Goal: Task Accomplishment & Management: Use online tool/utility

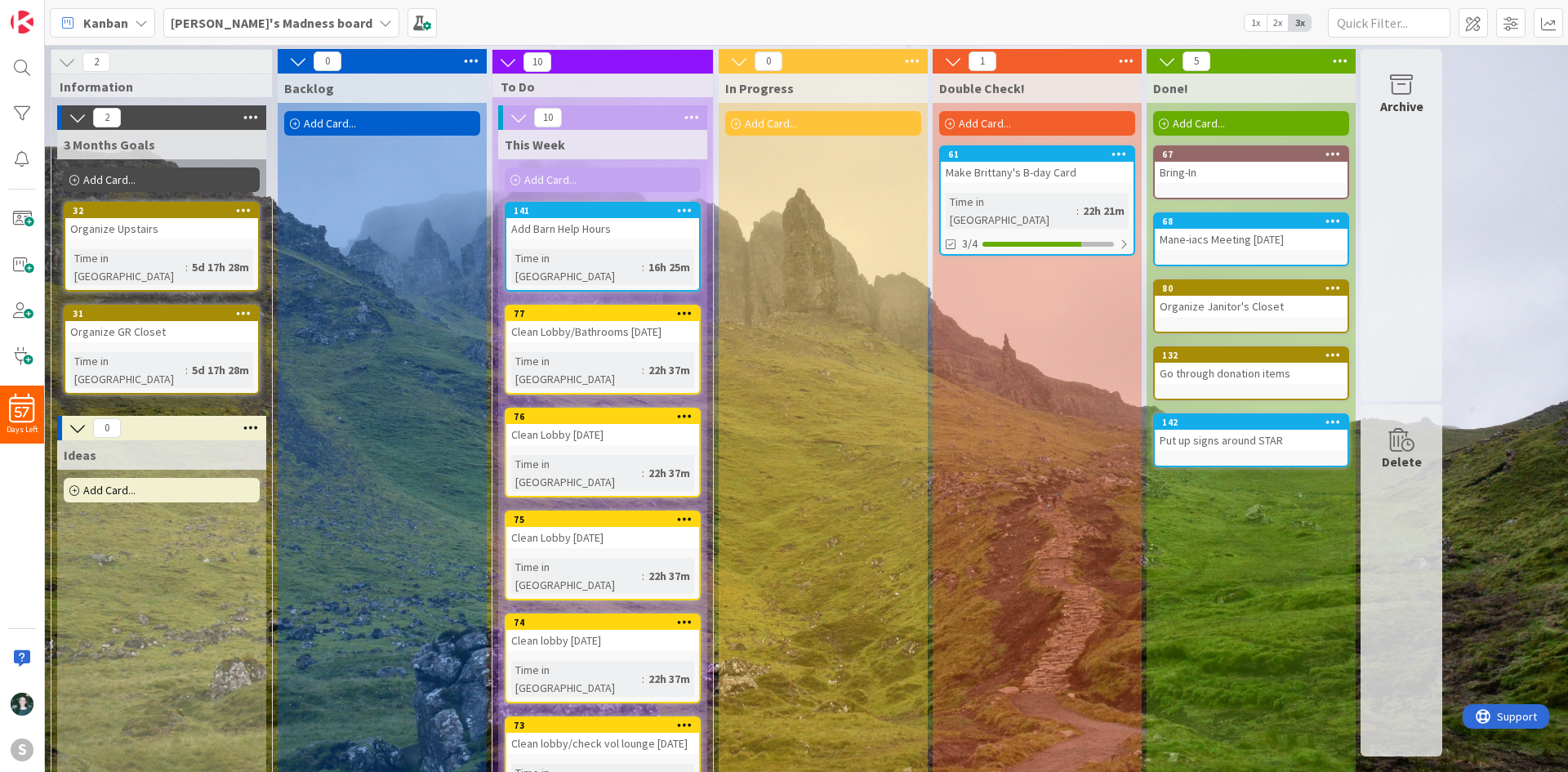
click at [683, 616] on icon at bounding box center [684, 622] width 16 height 11
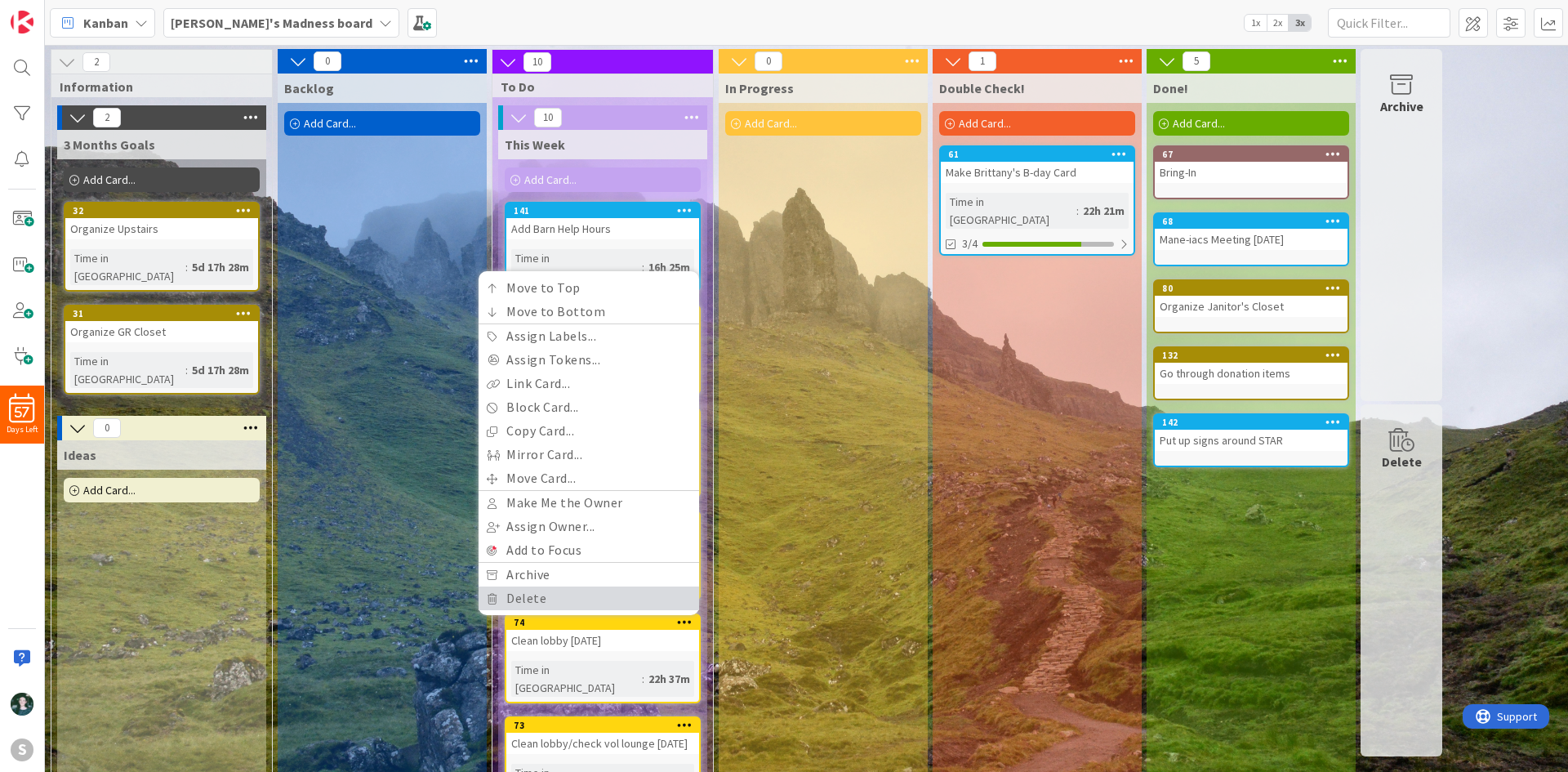
click at [648, 587] on link "Delete" at bounding box center [589, 599] width 221 height 24
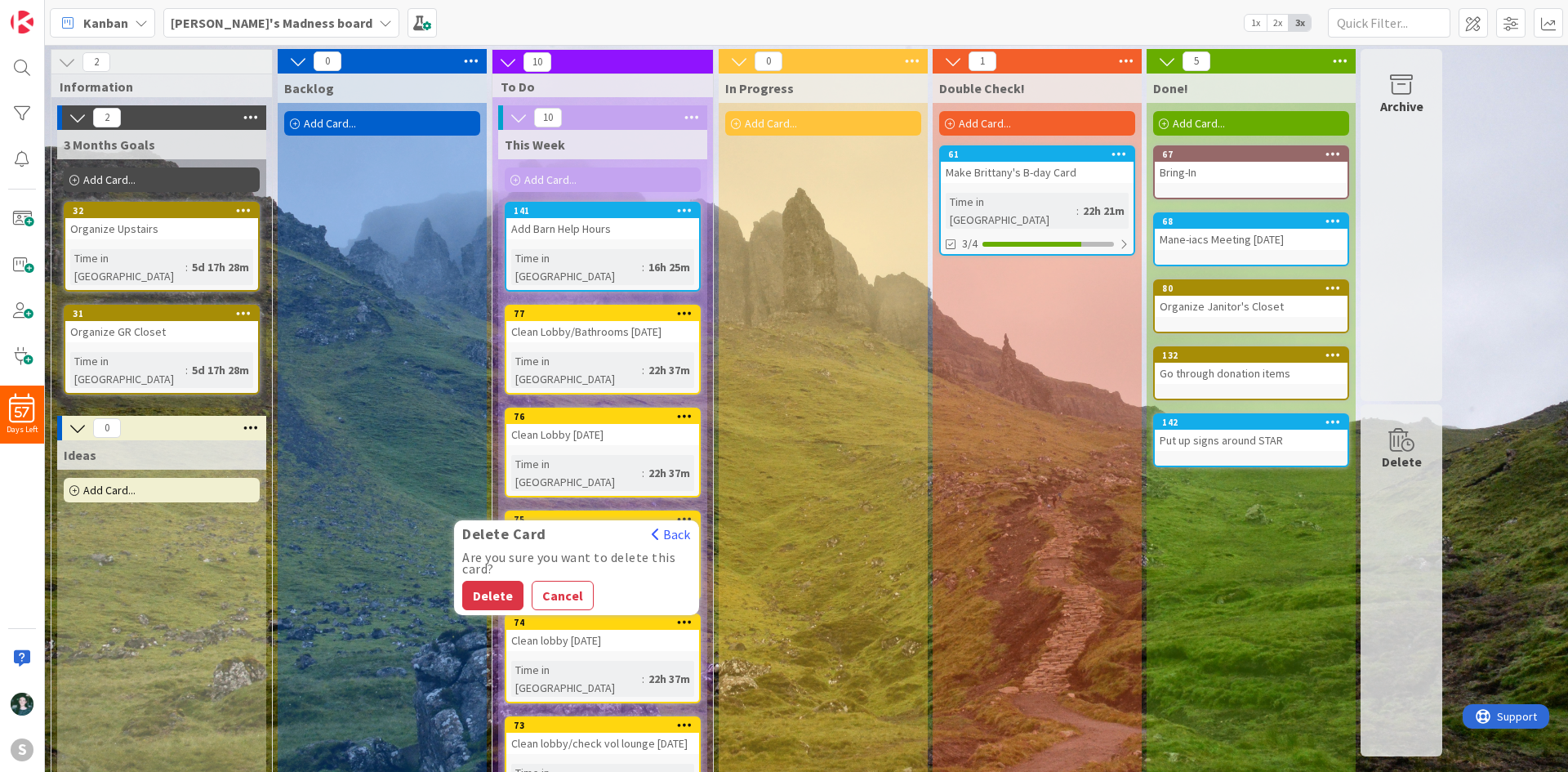
click at [496, 552] on div "Are you sure you want to delete this card? Delete Cancel" at bounding box center [576, 581] width 245 height 59
click at [505, 581] on button "Delete" at bounding box center [493, 596] width 62 height 29
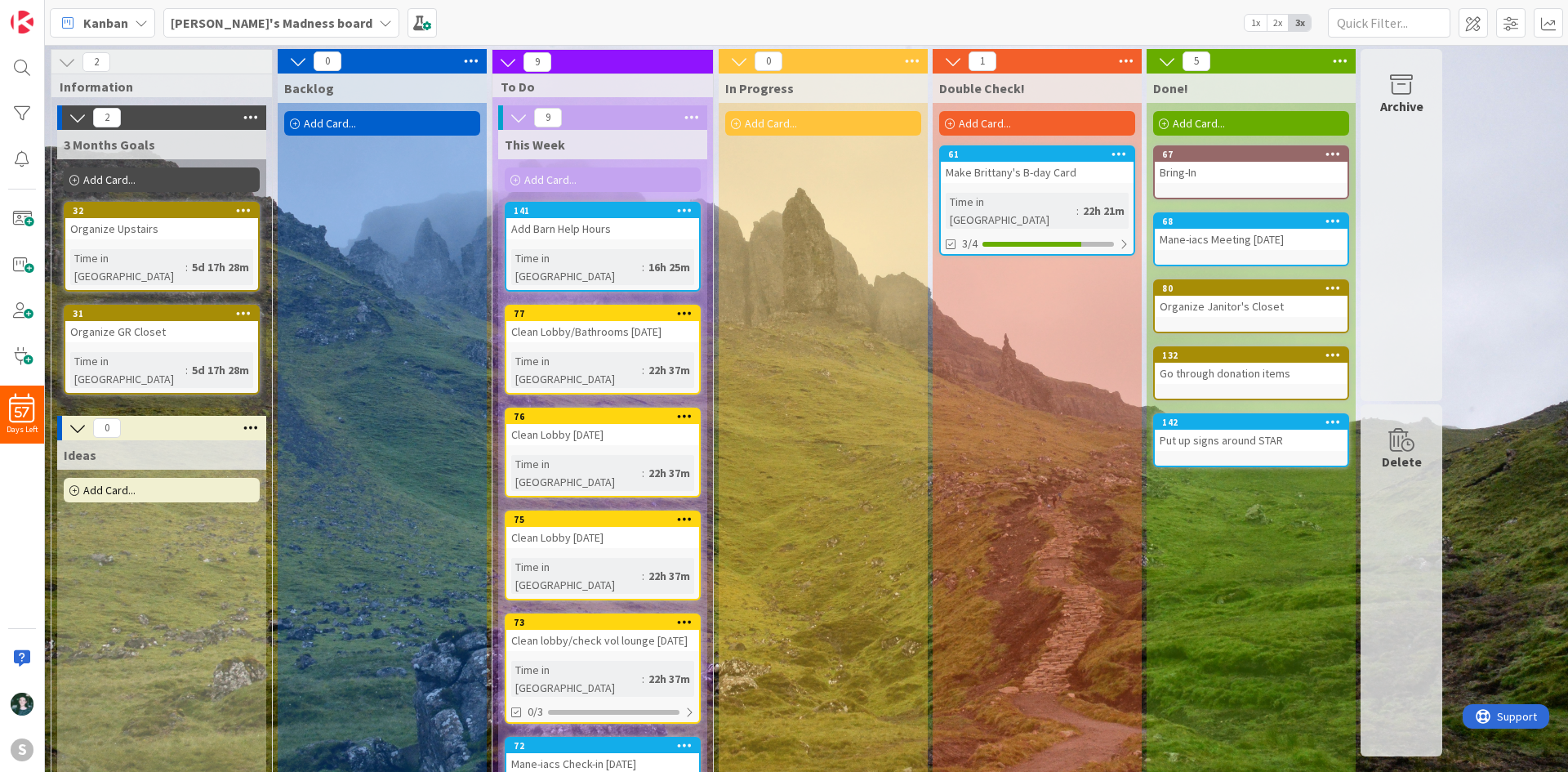
click at [637, 630] on div "Clean lobby/check vol lounge [DATE]" at bounding box center [602, 640] width 192 height 21
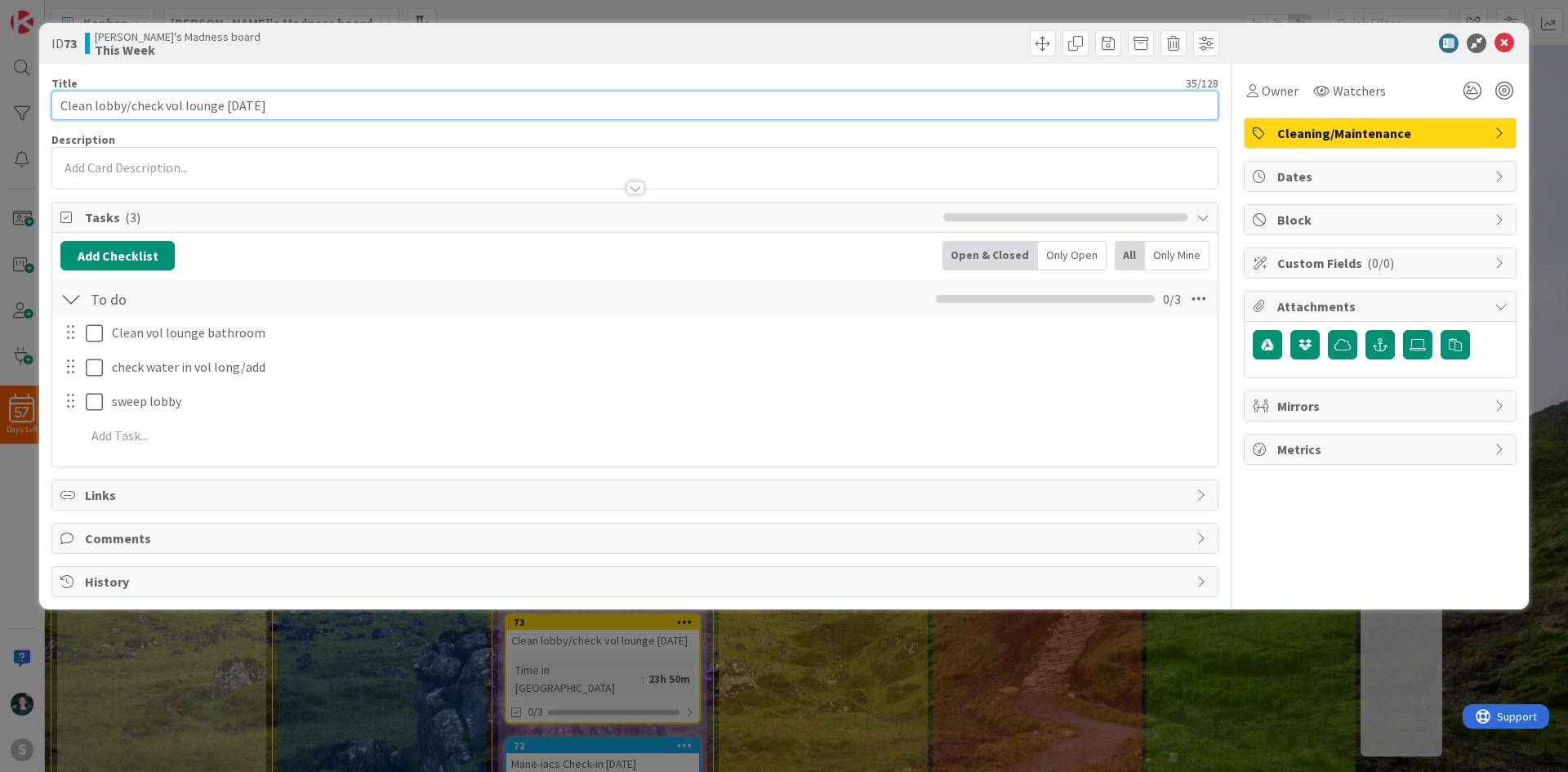
click at [257, 110] on input "Clean lobby/check vol lounge [DATE]" at bounding box center [635, 105] width 1167 height 29
type input "Clean lobby/check vol lounge [DATE]"
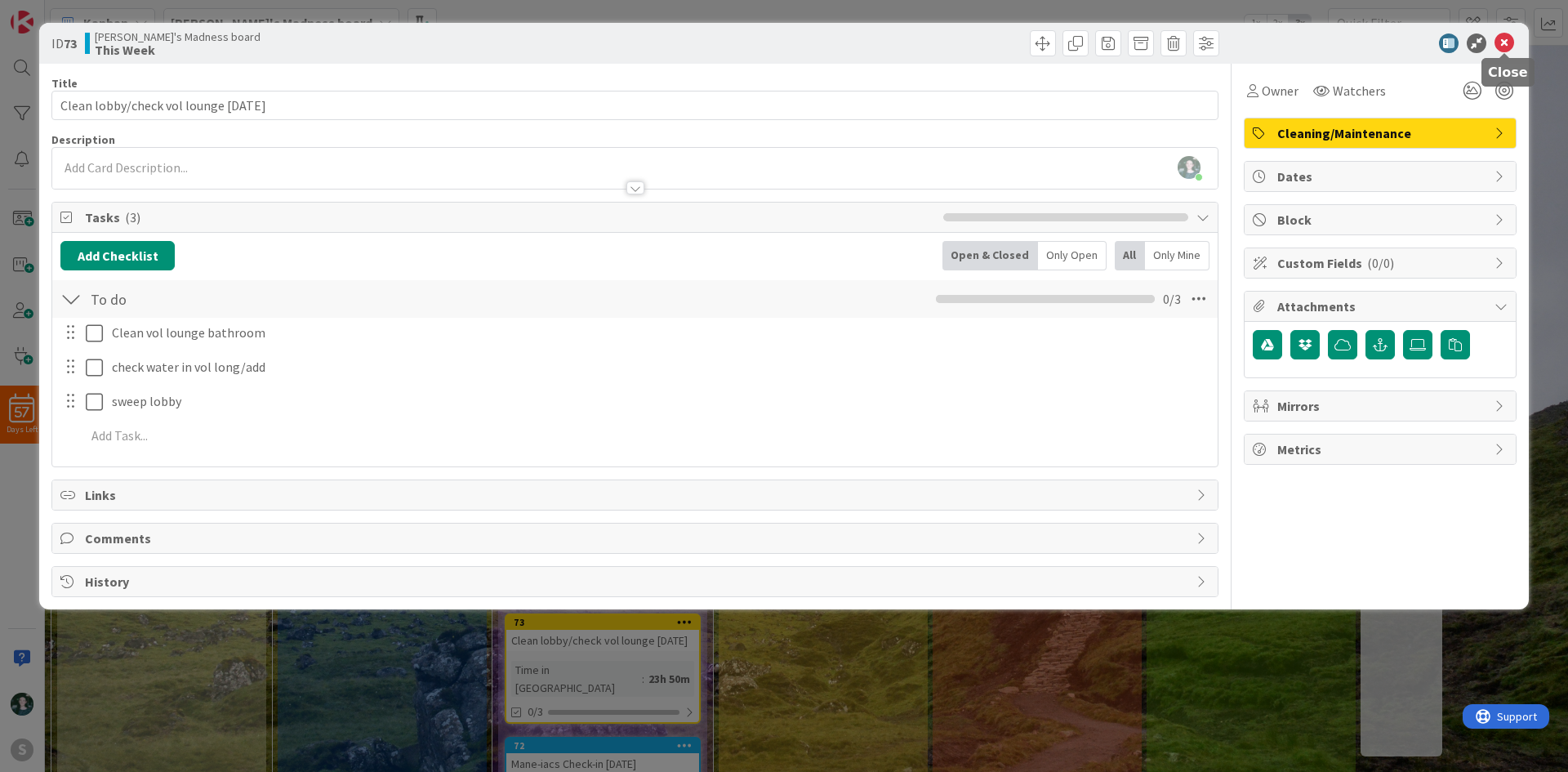
click at [1506, 40] on icon at bounding box center [1504, 42] width 19 height 19
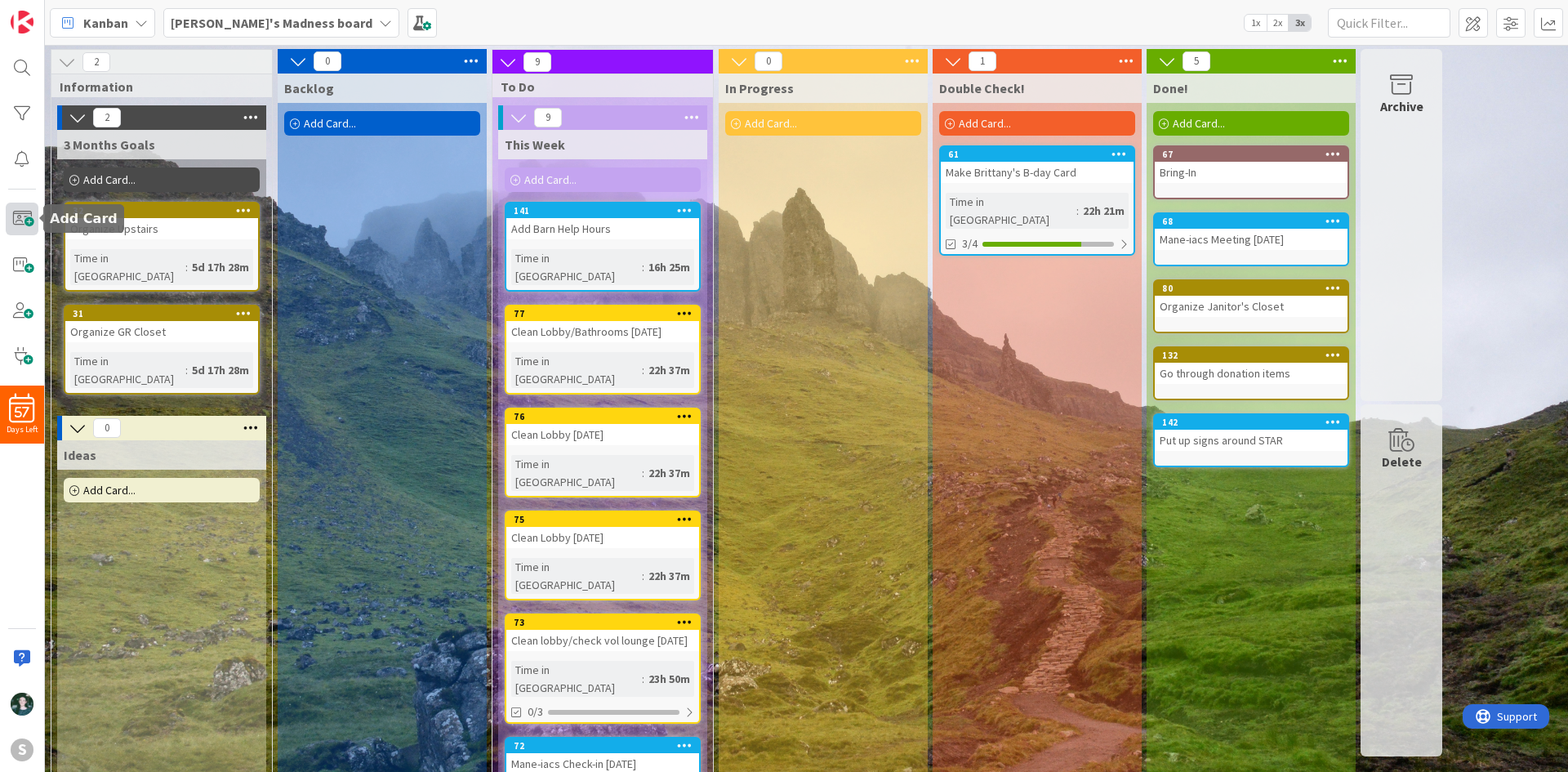
click at [11, 225] on span at bounding box center [21, 218] width 32 height 32
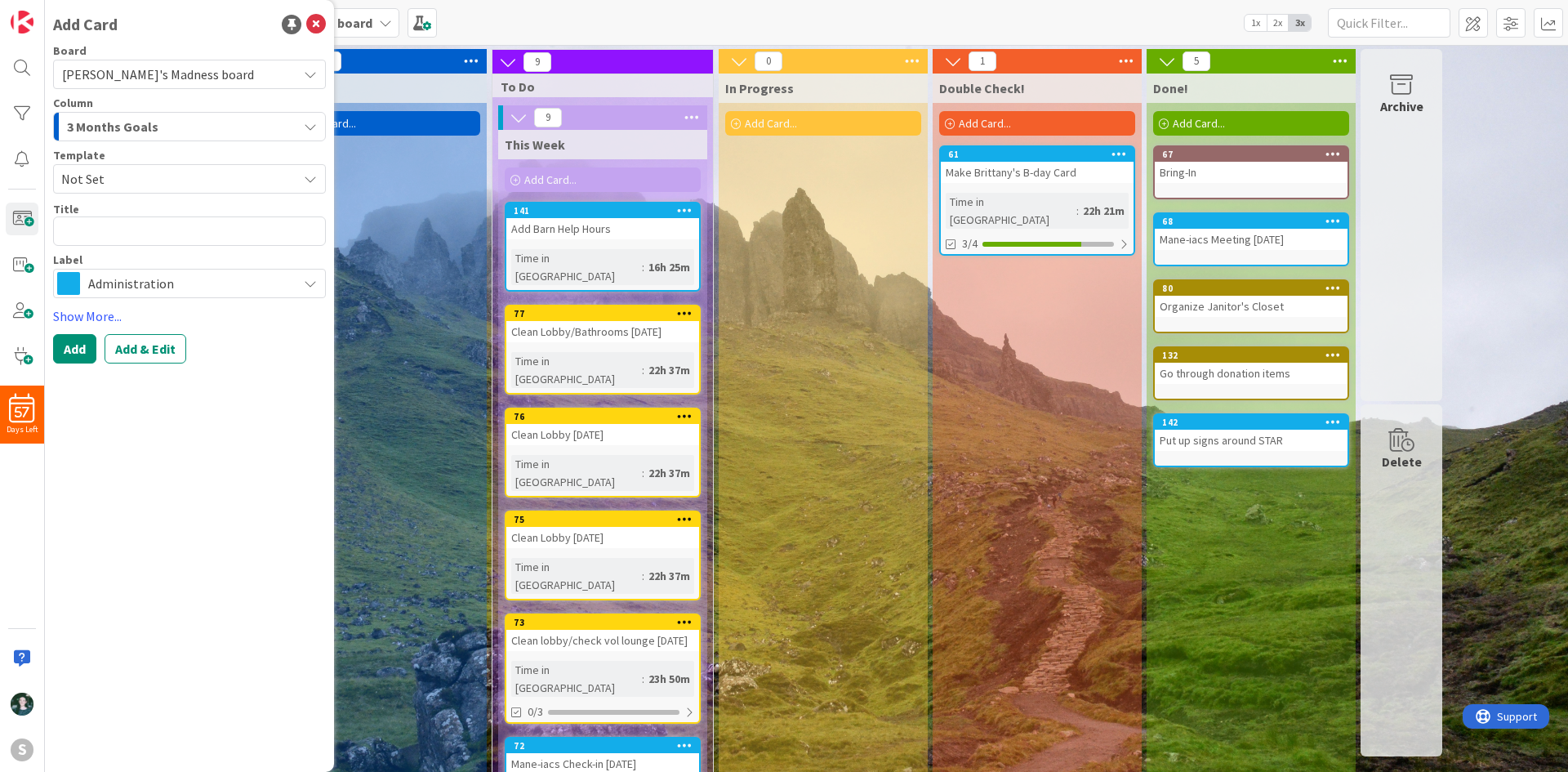
click at [191, 281] on span "Administration" at bounding box center [189, 283] width 201 height 23
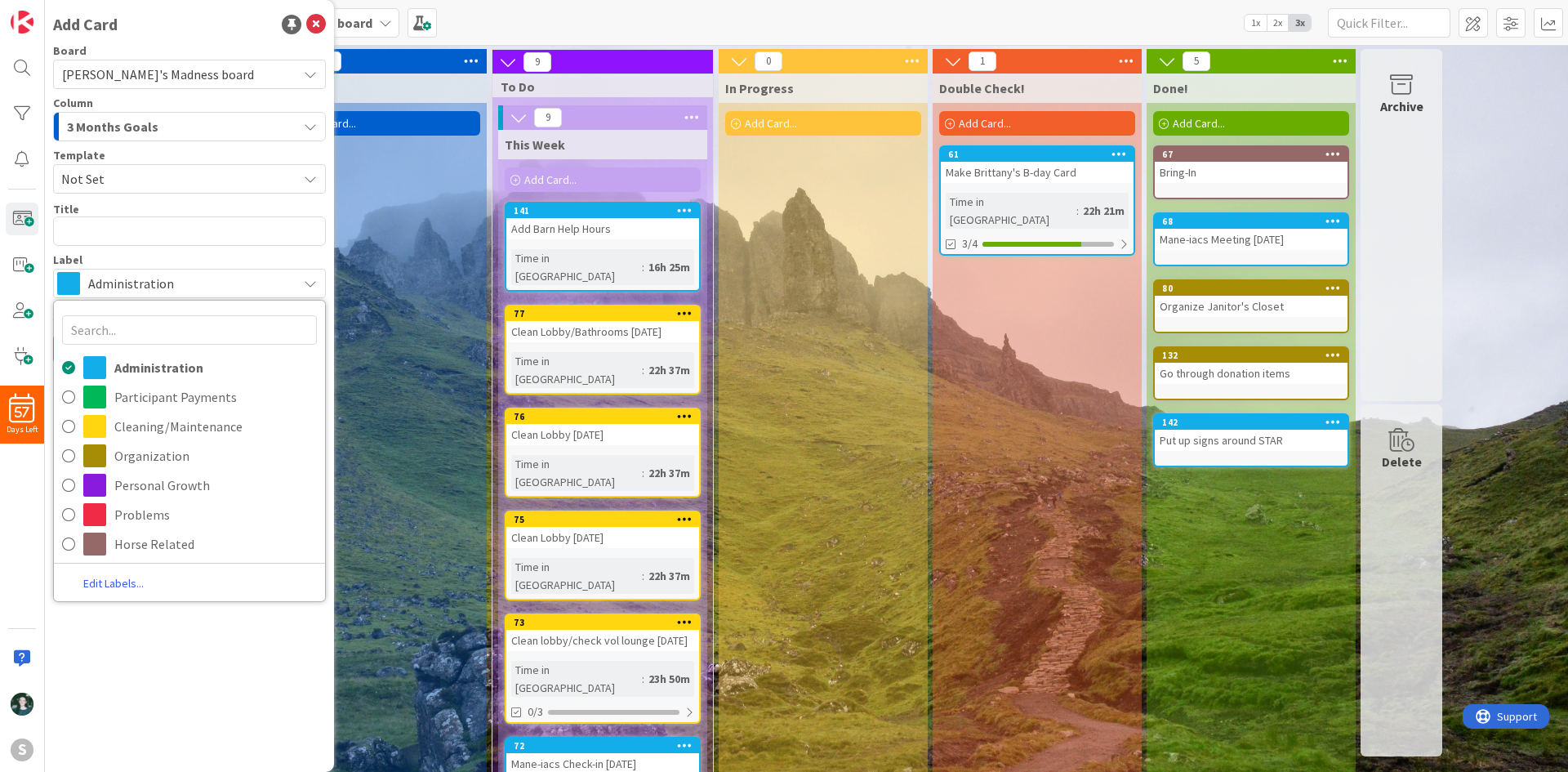
click at [191, 281] on span "Administration" at bounding box center [189, 283] width 201 height 23
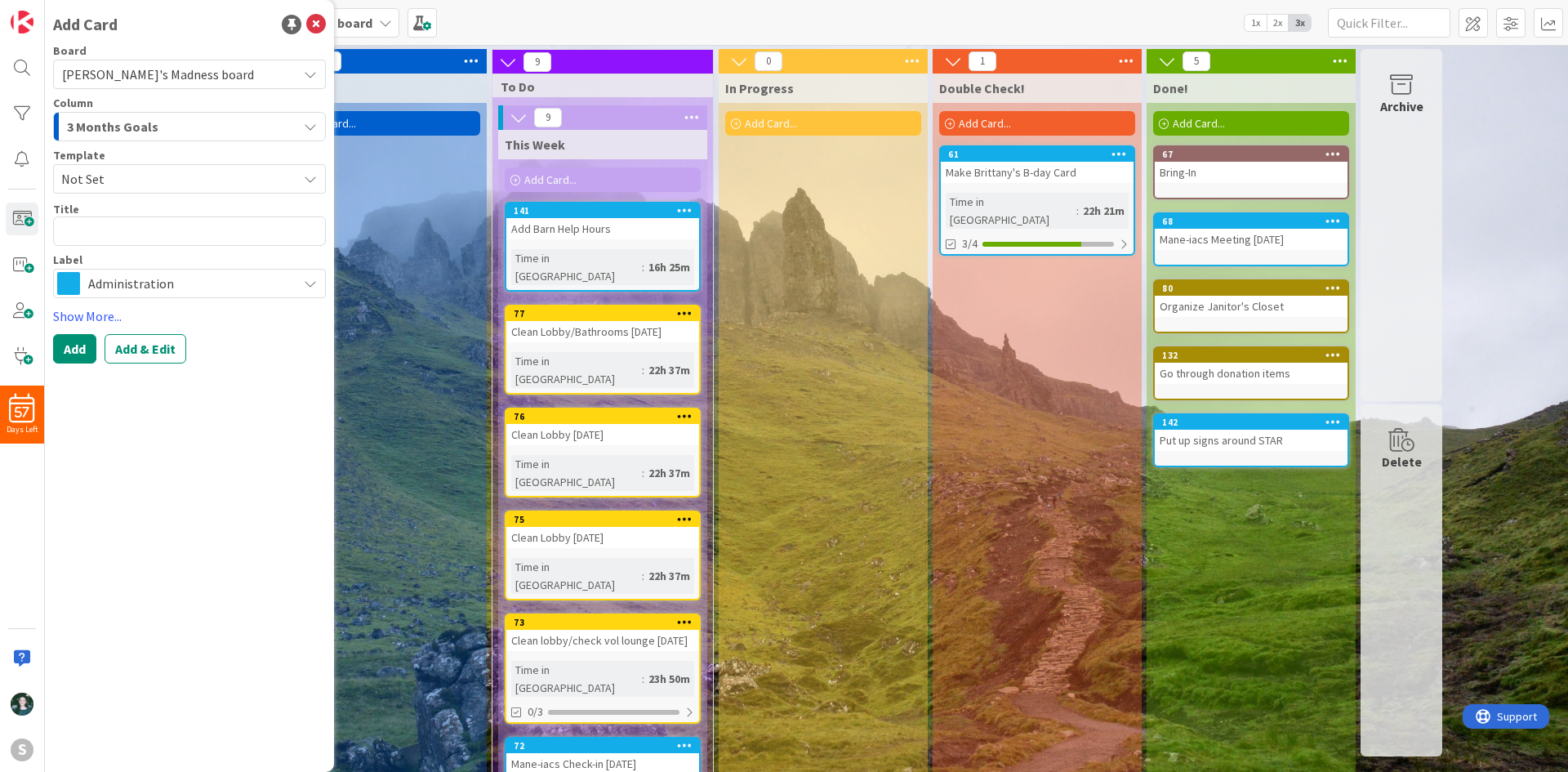
click at [180, 121] on div "3 Months Goals" at bounding box center [180, 126] width 235 height 26
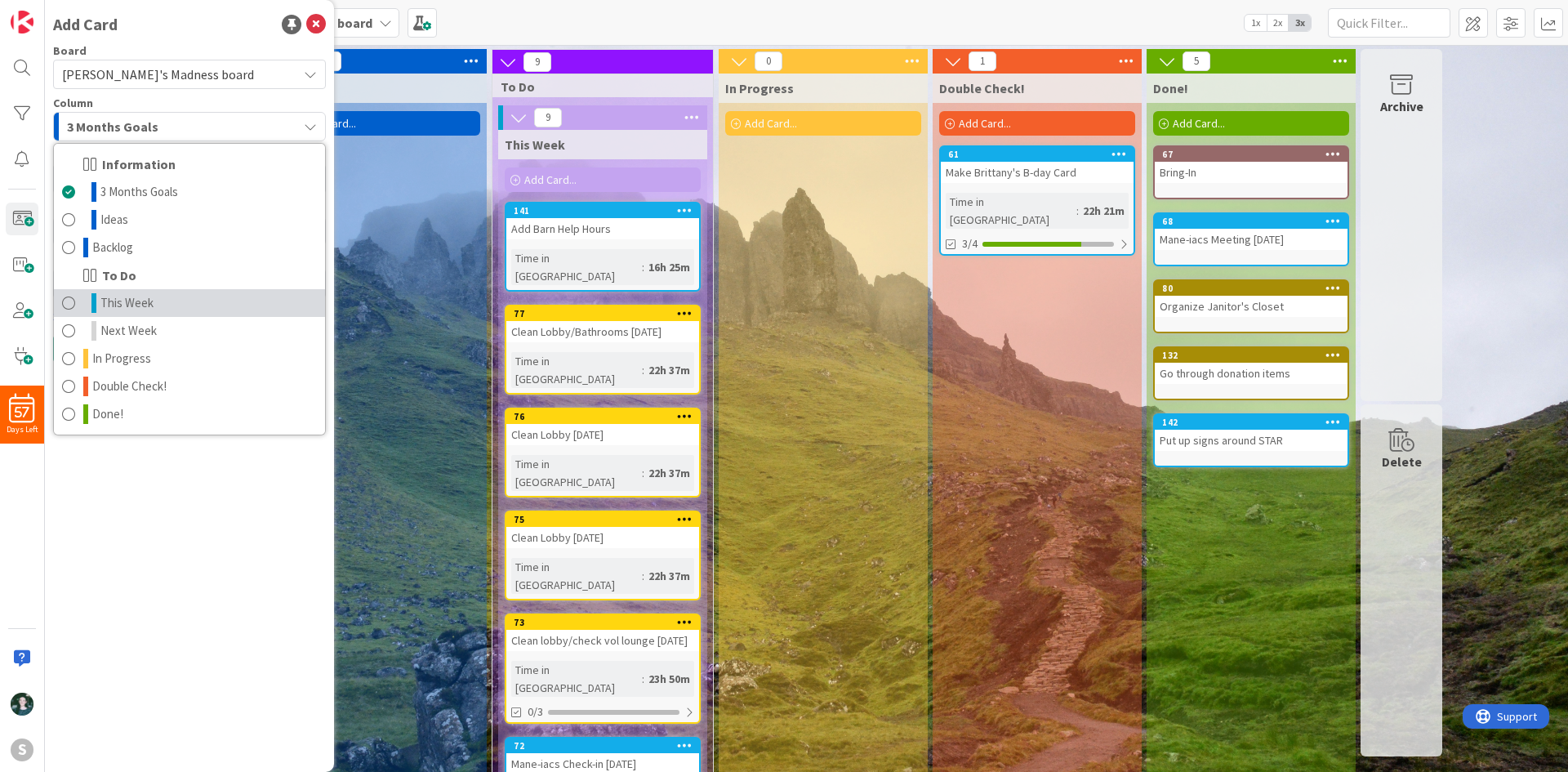
drag, startPoint x: 184, startPoint y: 304, endPoint x: 184, endPoint y: 295, distance: 9.0
click at [184, 304] on link "This Week" at bounding box center [190, 303] width 272 height 28
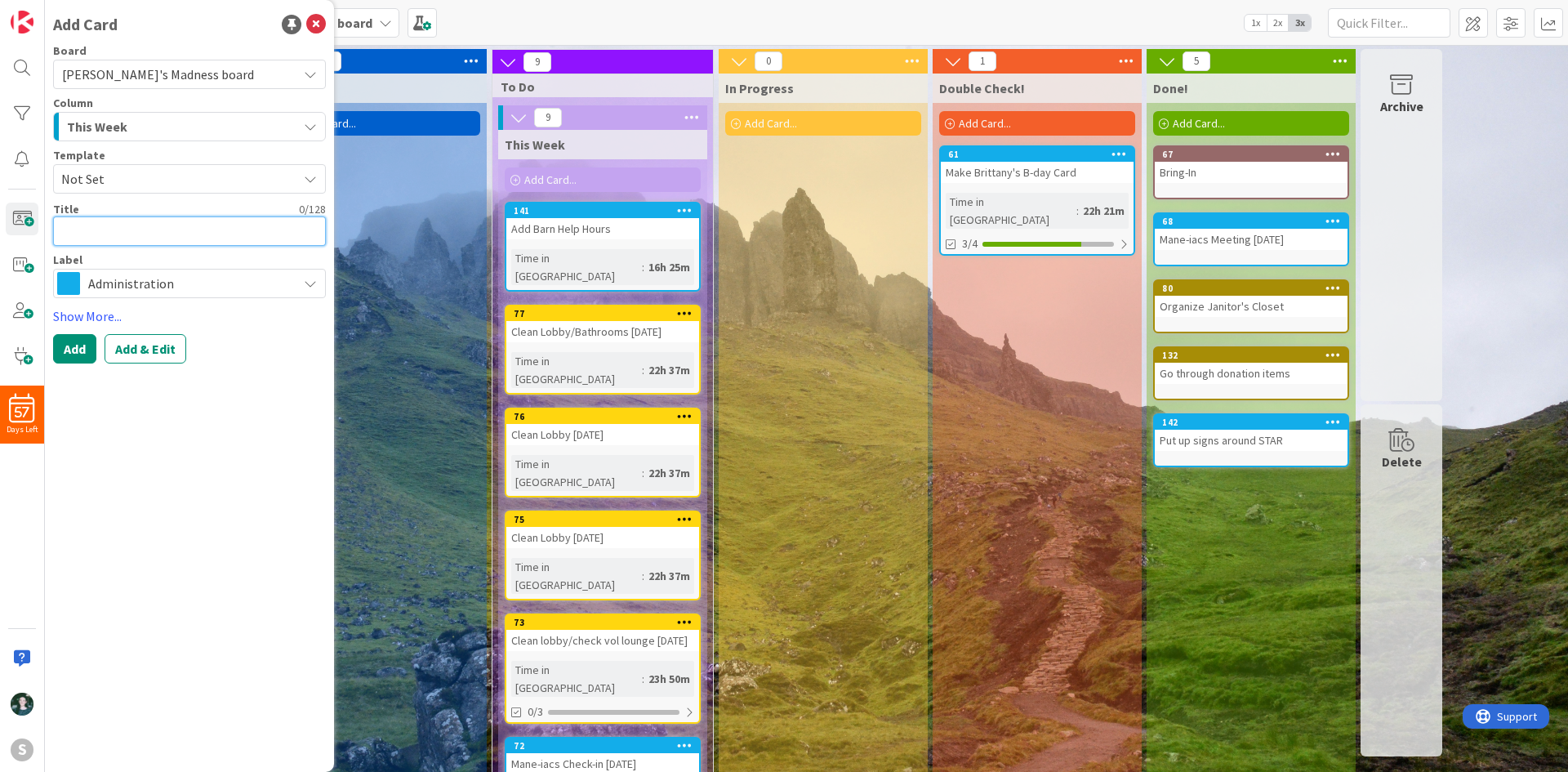
click at [153, 218] on textarea at bounding box center [190, 231] width 273 height 29
type textarea "x"
type textarea "W"
type textarea "x"
type textarea "Wo"
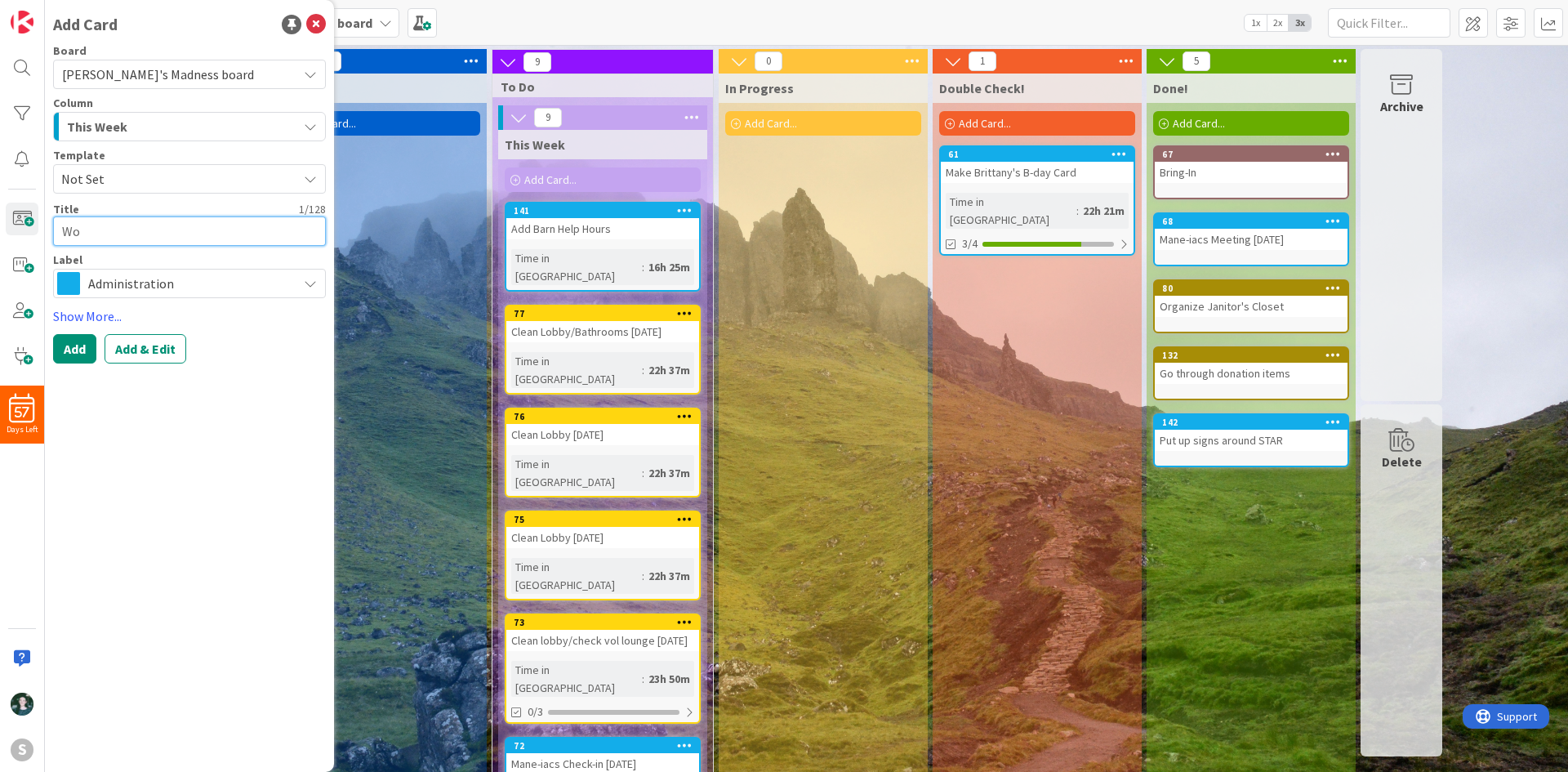
type textarea "x"
type textarea "Wor"
type textarea "x"
type textarea "Work"
type textarea "x"
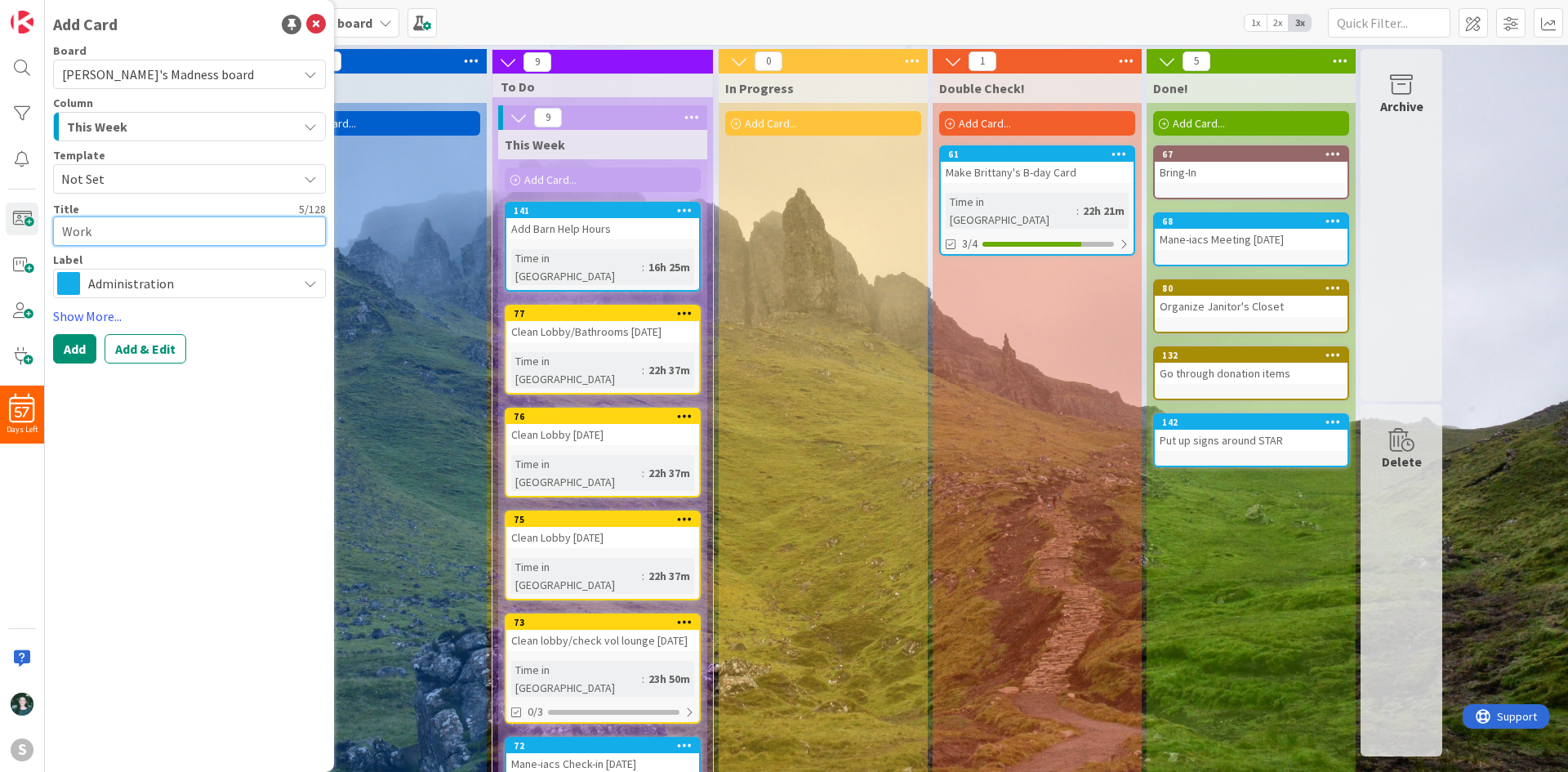
type textarea "Work"
type textarea "x"
type textarea "Work o"
type textarea "x"
type textarea "Work on"
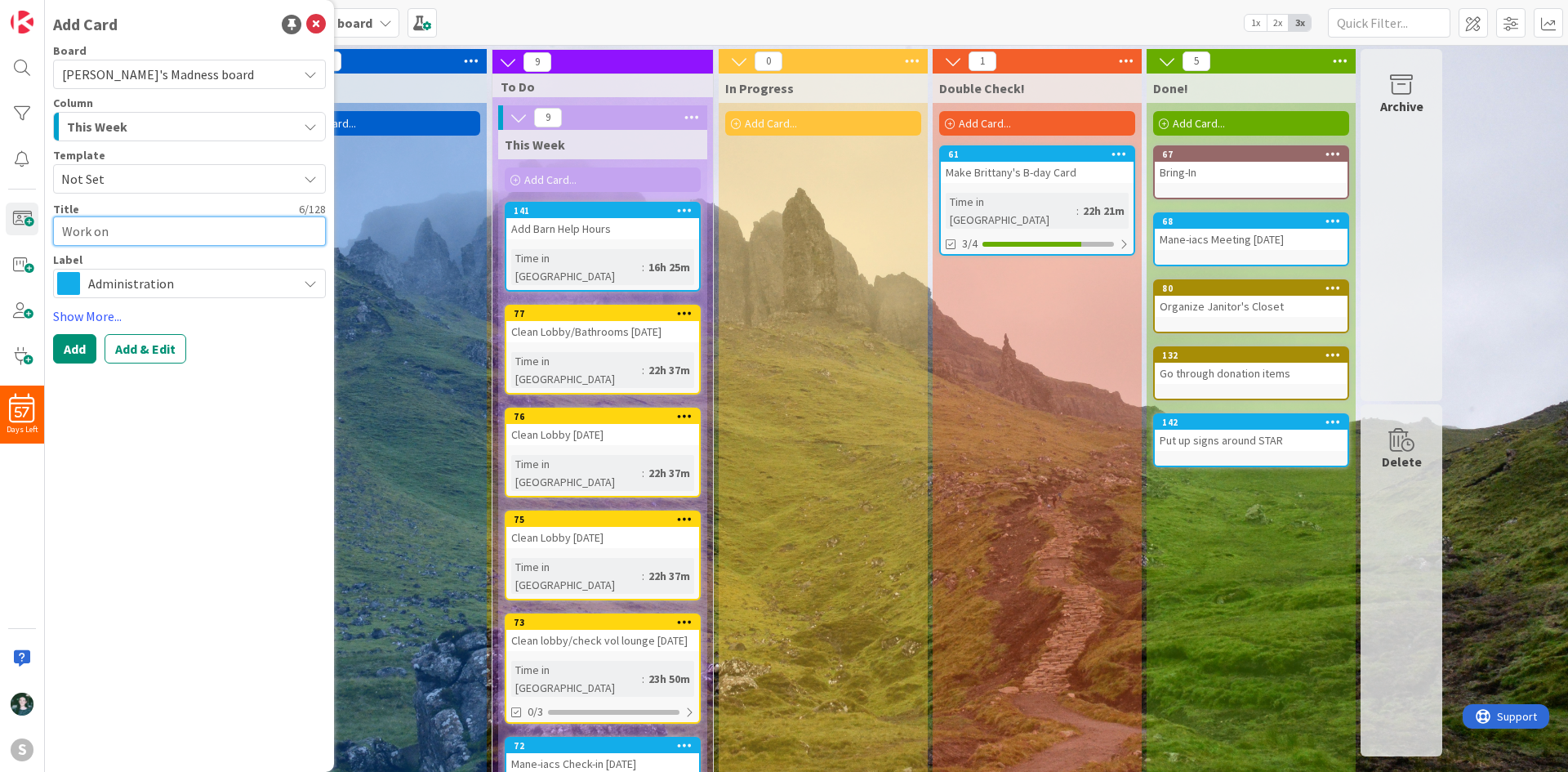
type textarea "x"
type textarea "Work on"
type textarea "x"
type textarea "Work on P"
type textarea "x"
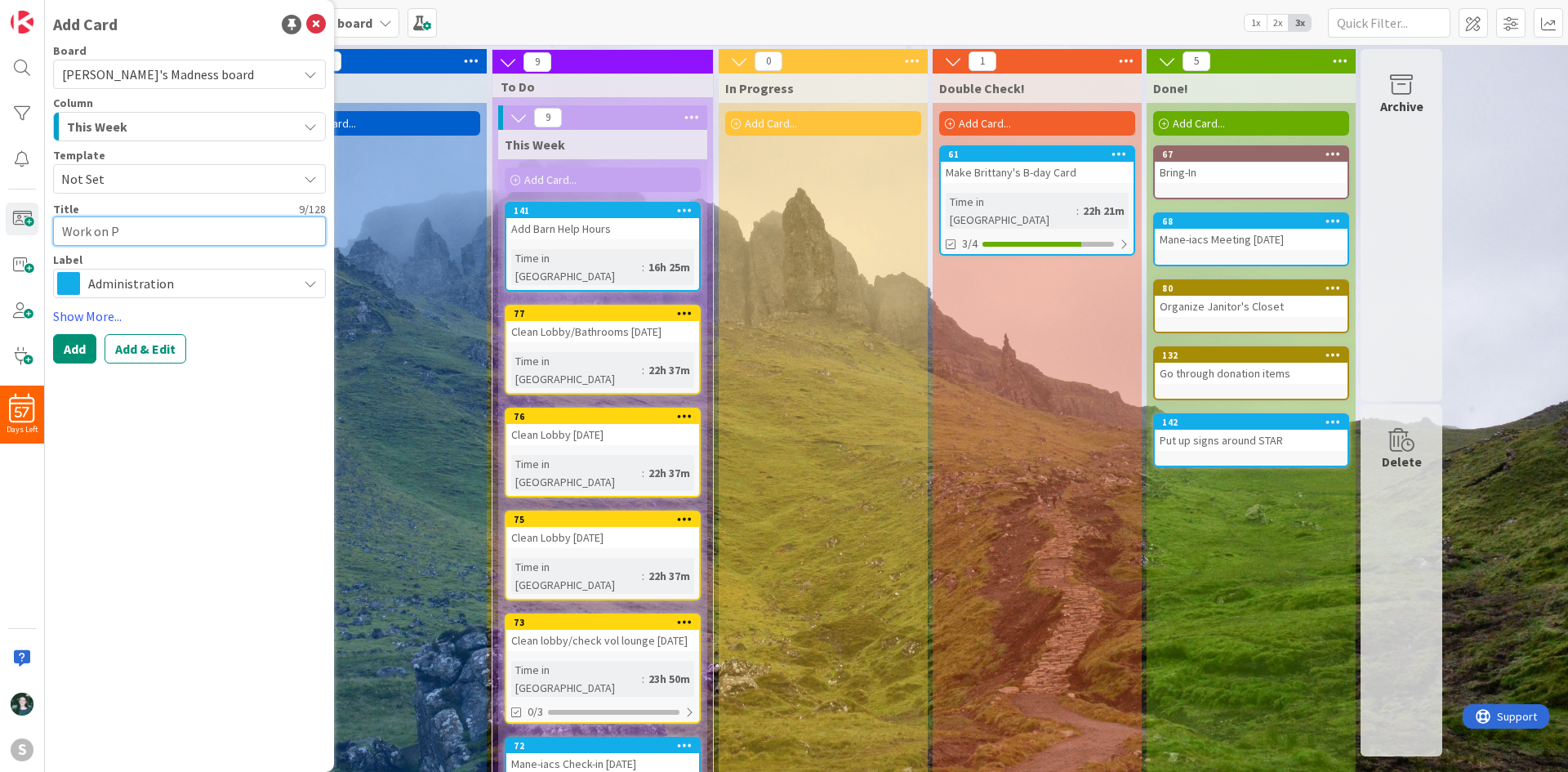
type textarea "Work on PC"
type textarea "x"
type textarea "Work on PC/"
type textarea "x"
type textarea "Work on PC/M"
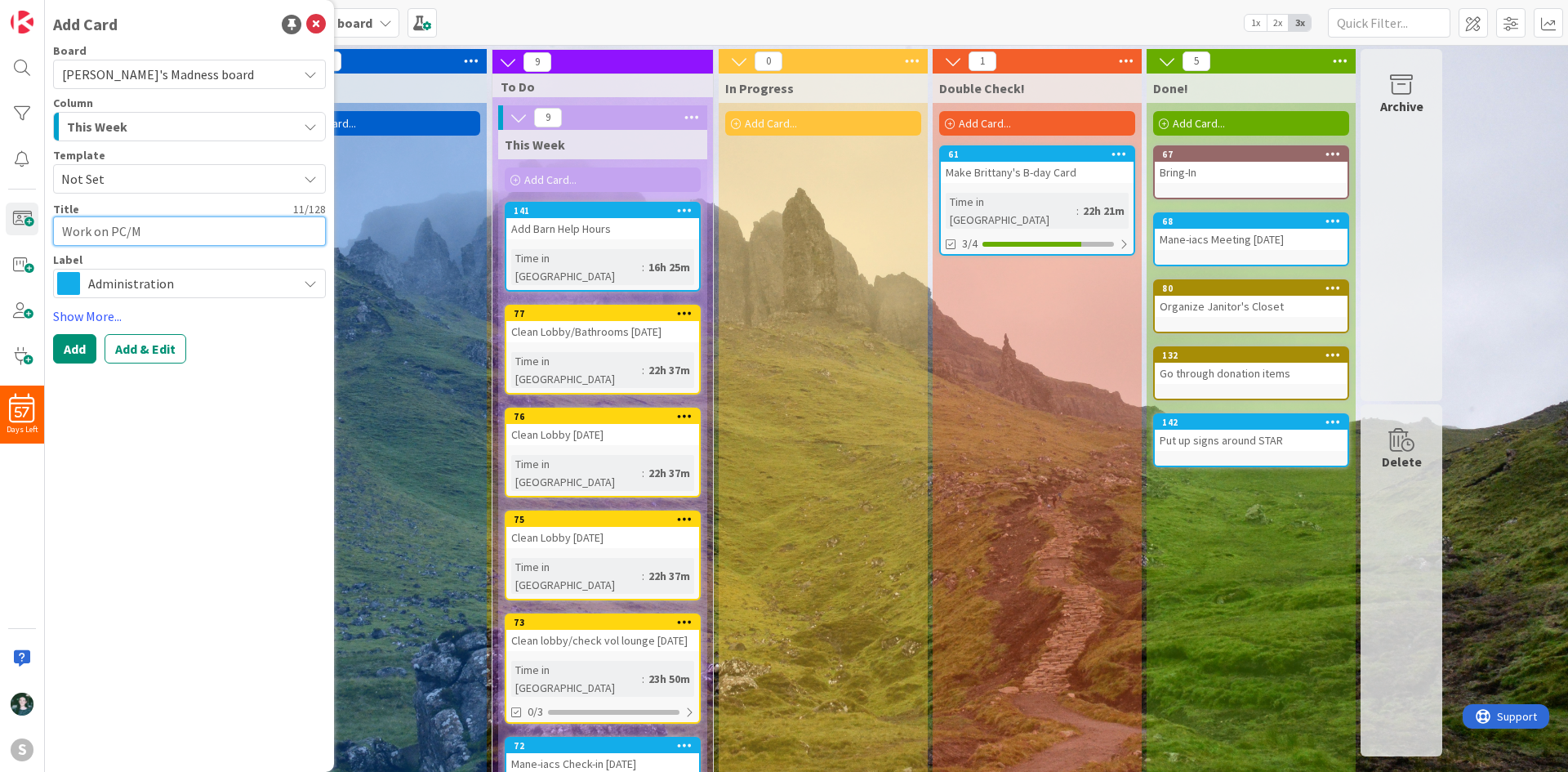
type textarea "x"
type textarea "Work on PC/MA"
type textarea "x"
type textarea "Work on PC/MAC"
type textarea "x"
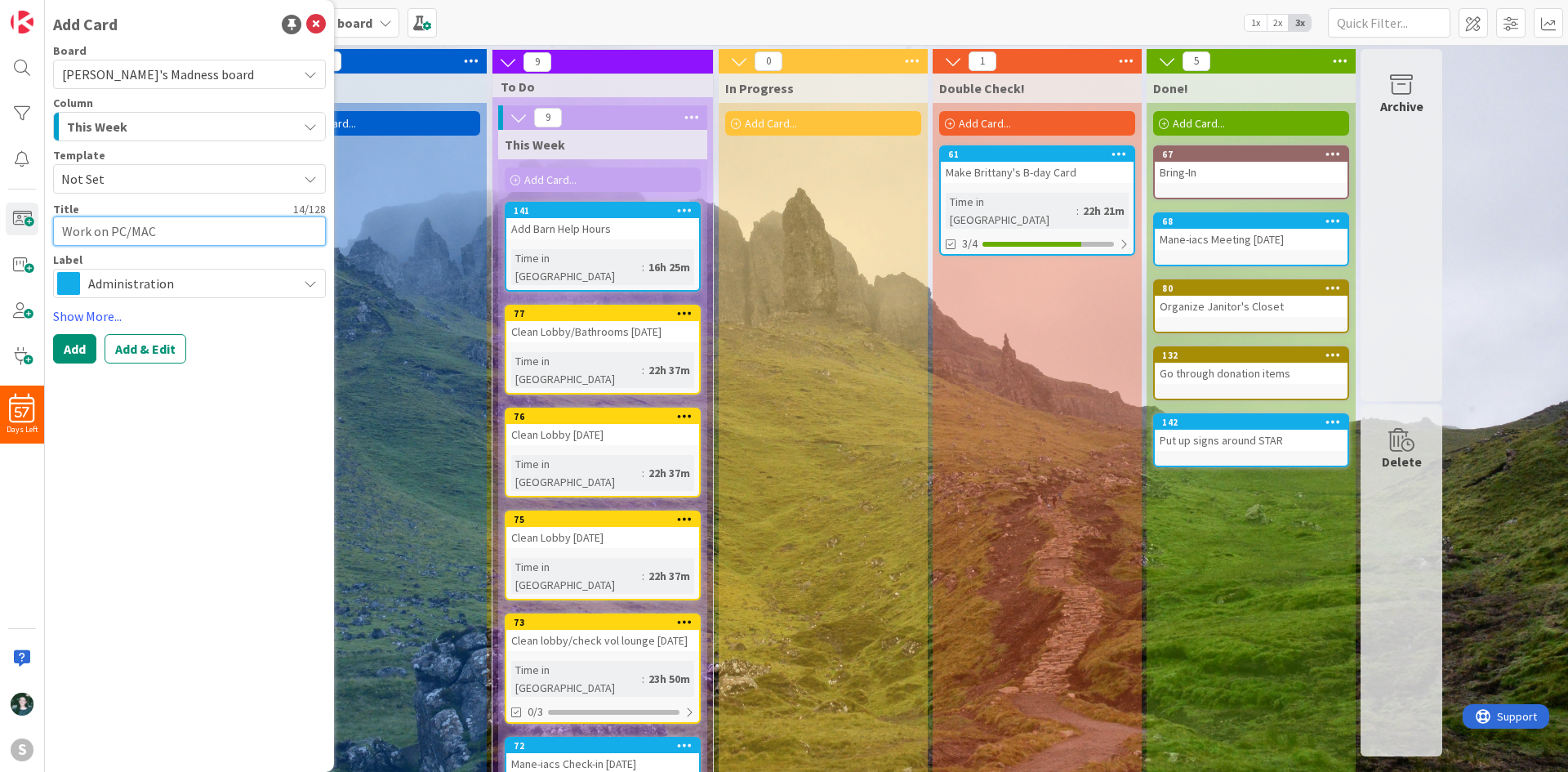
type textarea "Work on PC/MAC"
type textarea "x"
type textarea "Work on PC/MAC I"
type textarea "x"
type textarea "Work on PC/MAC Ins"
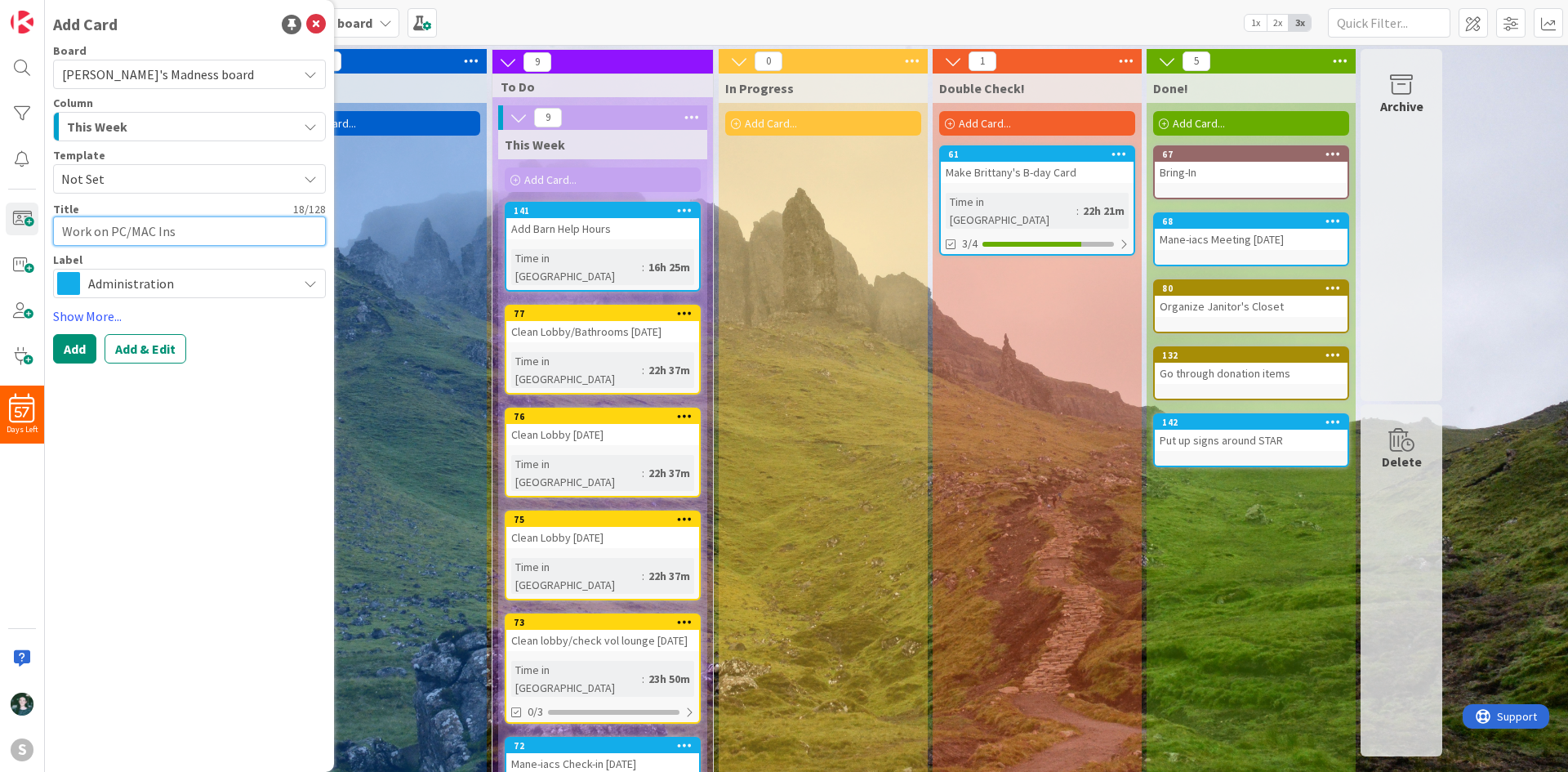
type textarea "x"
type textarea "Work on PC/MAC Inst"
type textarea "x"
type textarea "Work on PC/MAC Instr"
type textarea "x"
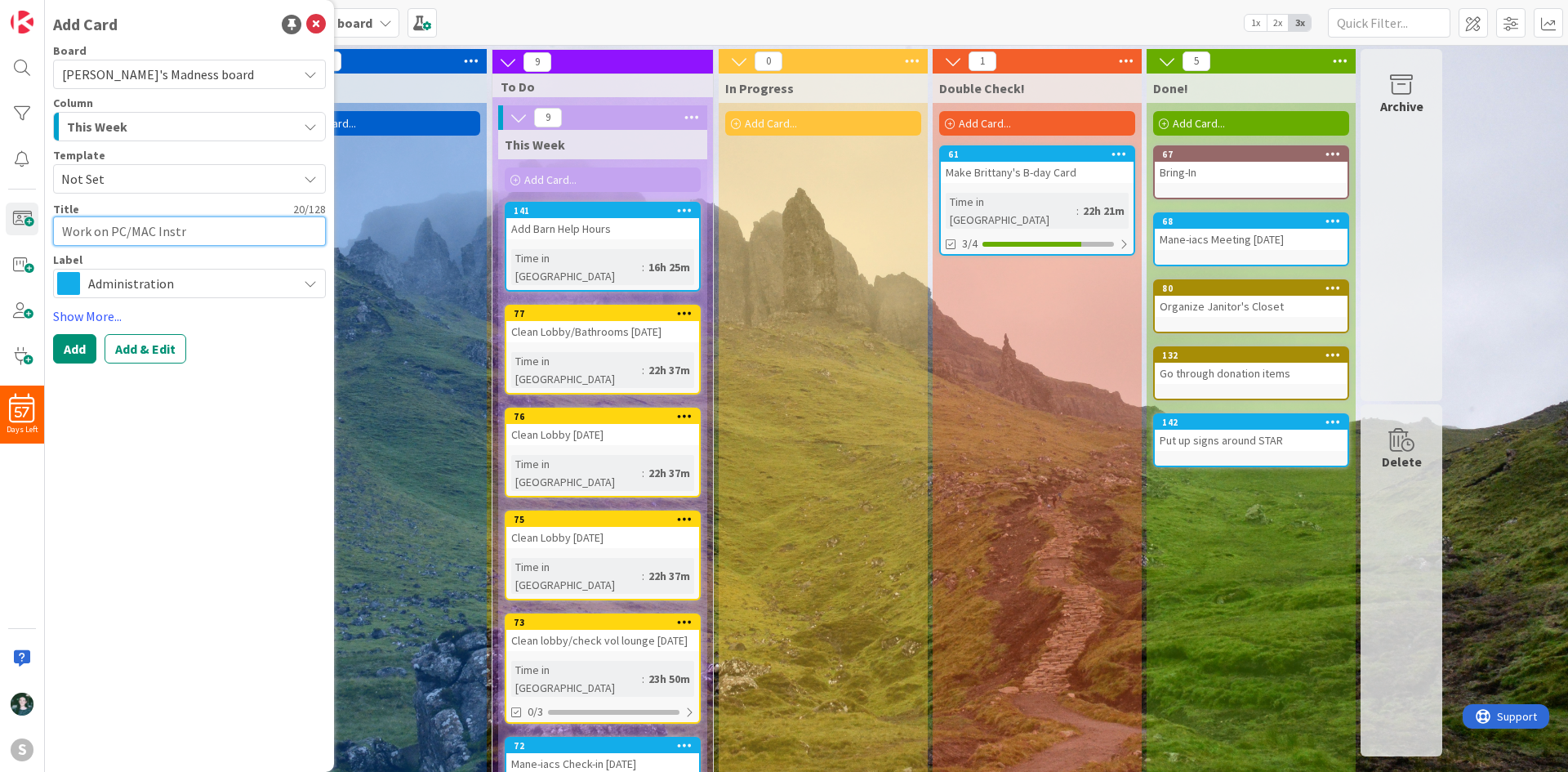
type textarea "Work on PC/MAC Instrc"
type textarea "x"
type textarea "Work on PC/MAC Instrcu"
type textarea "x"
type textarea "Work on PC/MAC Instrcut"
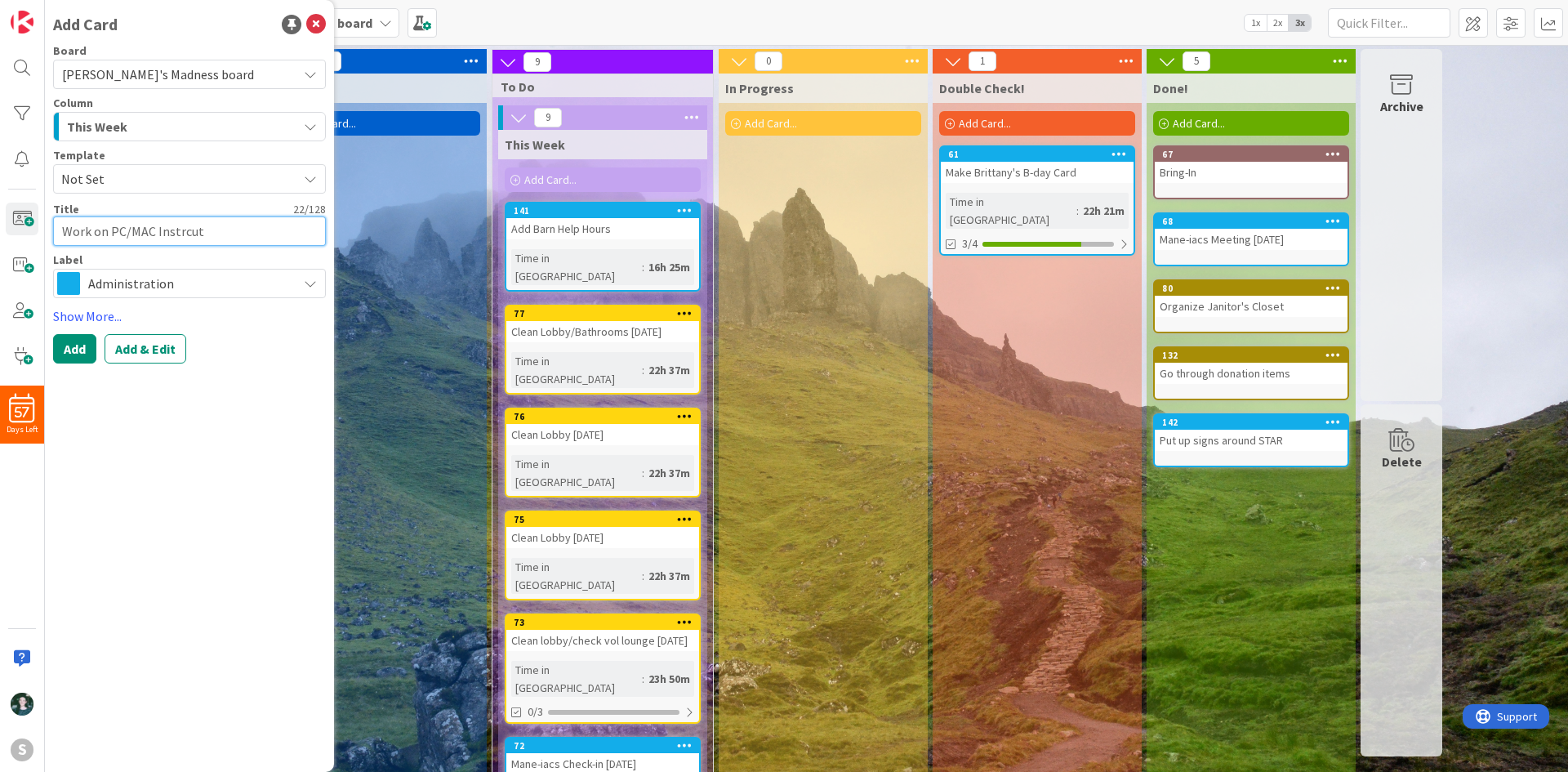
type textarea "x"
type textarea "Work on PC/MAC Instrcuti"
type textarea "x"
type textarea "Work on PC/MAC Instrcutio"
type textarea "x"
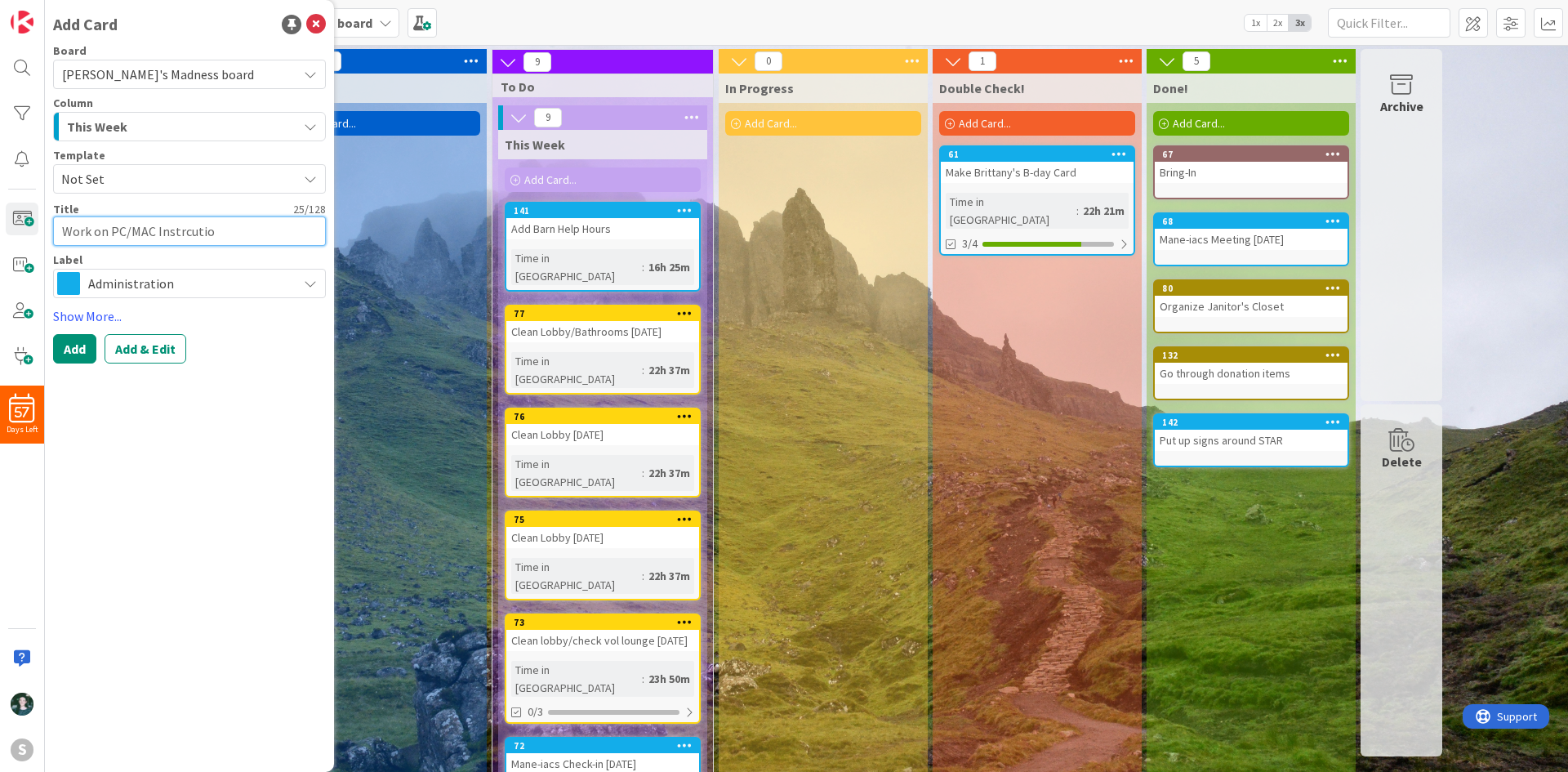
type textarea "Work on PC/MAC Instrcution"
type textarea "x"
type textarea "Work on PC/MAC Instrcutions"
type textarea "x"
type textarea "Work on PC/MAC Instrcutions"
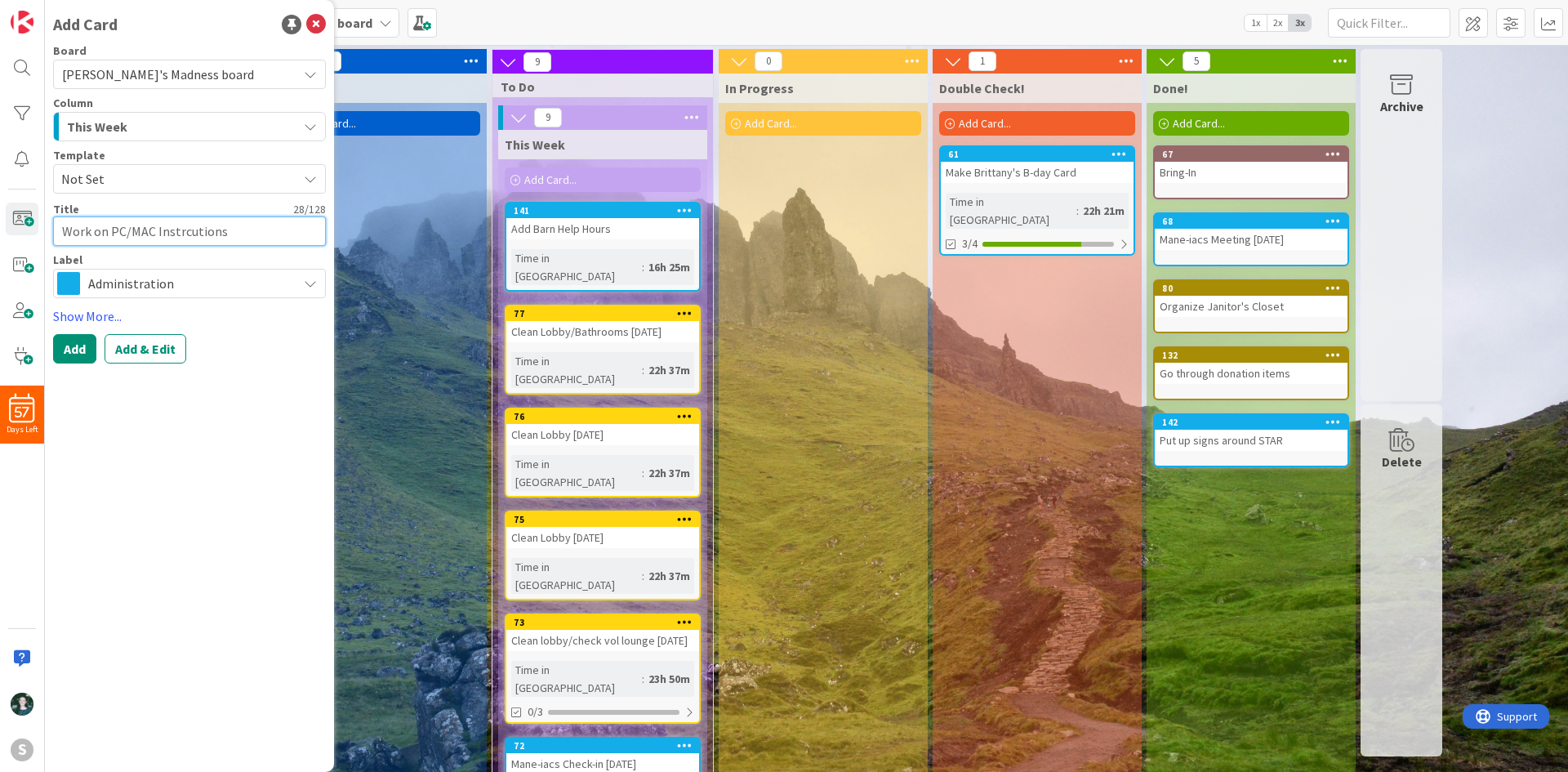
type textarea "x"
type textarea "Work on PC/MAC Instructions"
click at [58, 357] on button "Add" at bounding box center [75, 349] width 43 height 29
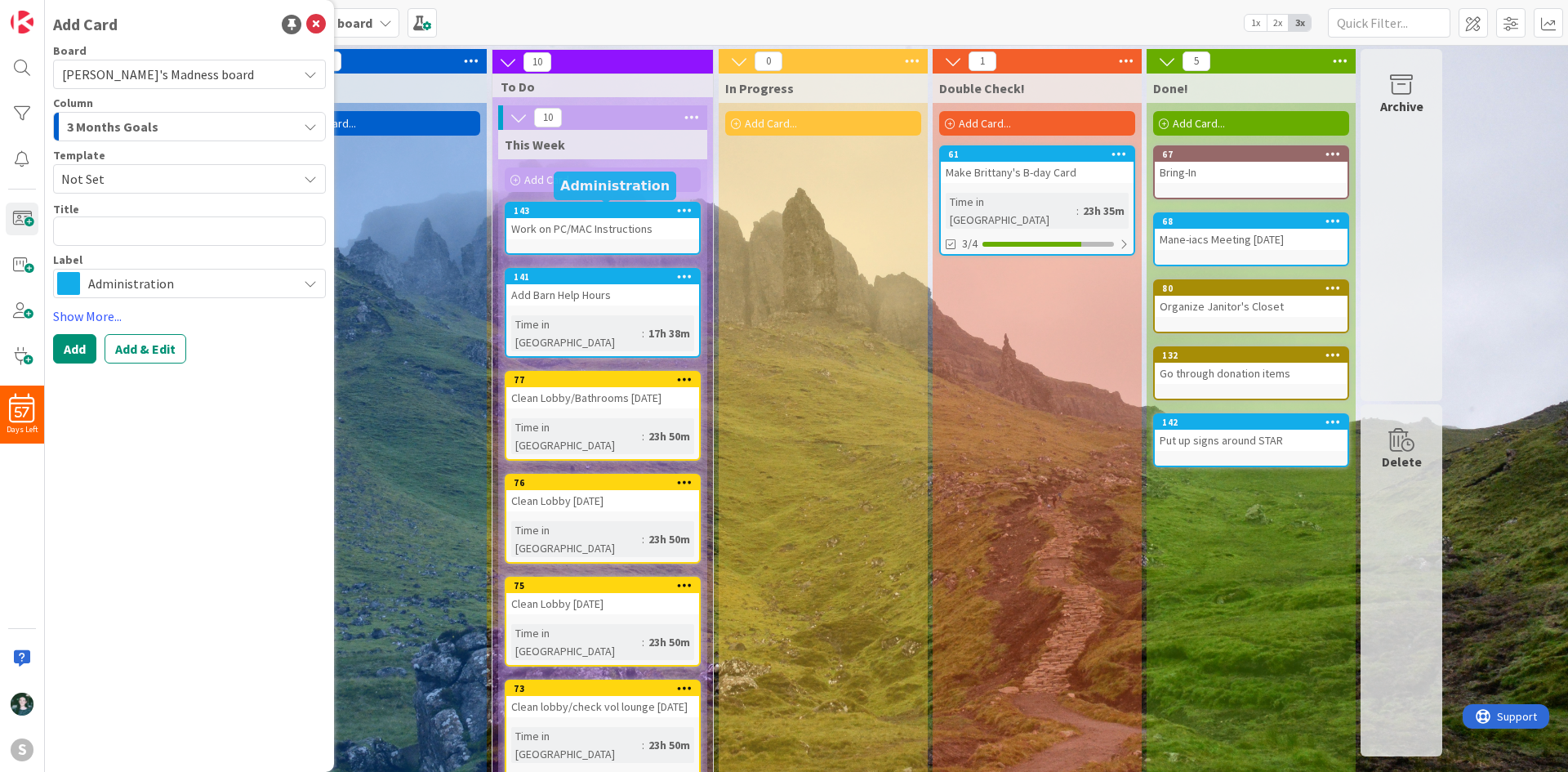
click at [655, 215] on div "143" at bounding box center [606, 211] width 185 height 11
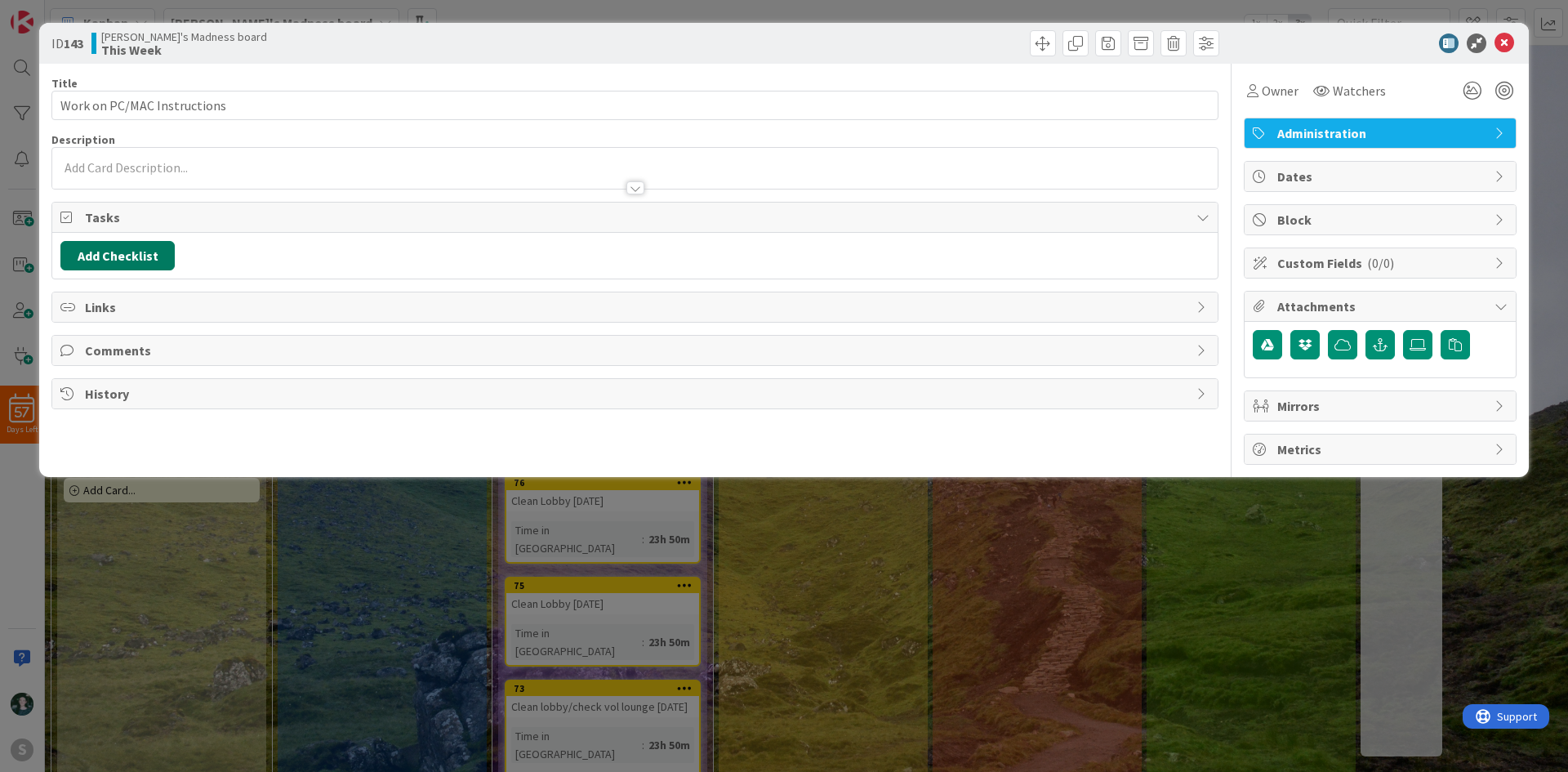
click at [145, 250] on button "Add Checklist" at bounding box center [118, 256] width 114 height 29
type input "To Do"
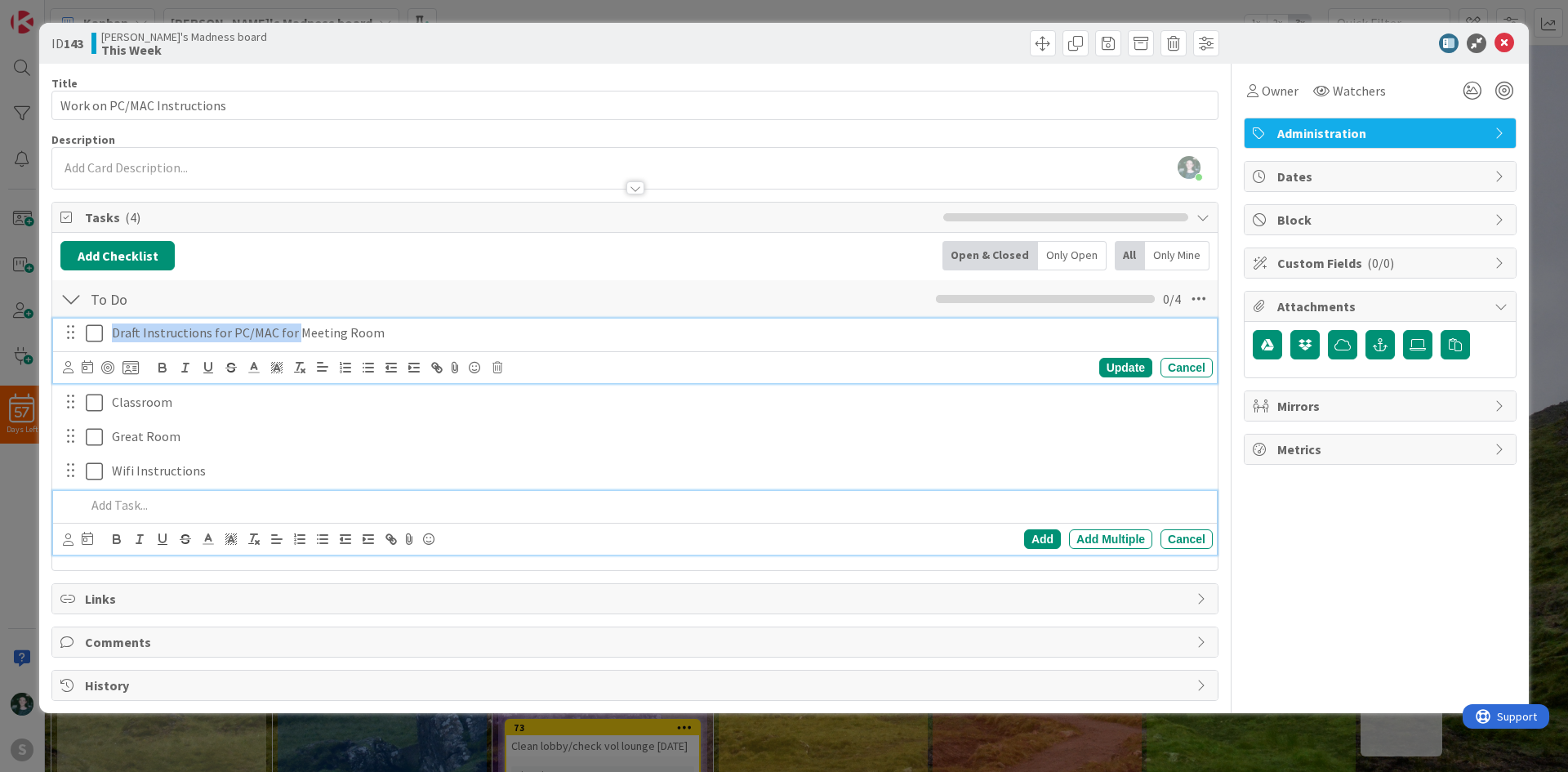
drag, startPoint x: 290, startPoint y: 334, endPoint x: 112, endPoint y: 341, distance: 178.1
click at [112, 341] on p "Draft Instructions for PC/MAC for Meeting Room" at bounding box center [659, 333] width 1095 height 18
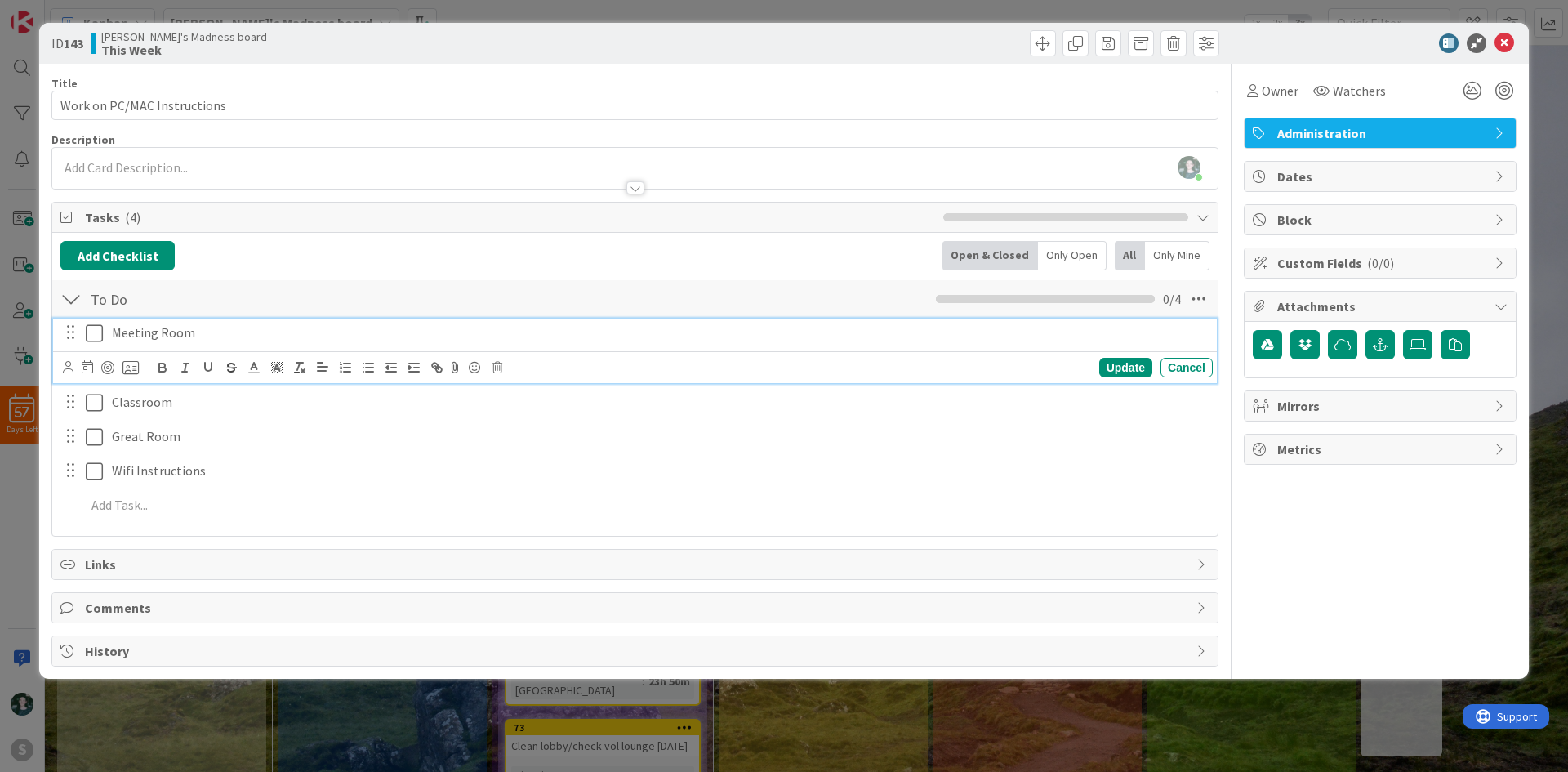
click at [957, 46] on div at bounding box center [930, 43] width 580 height 26
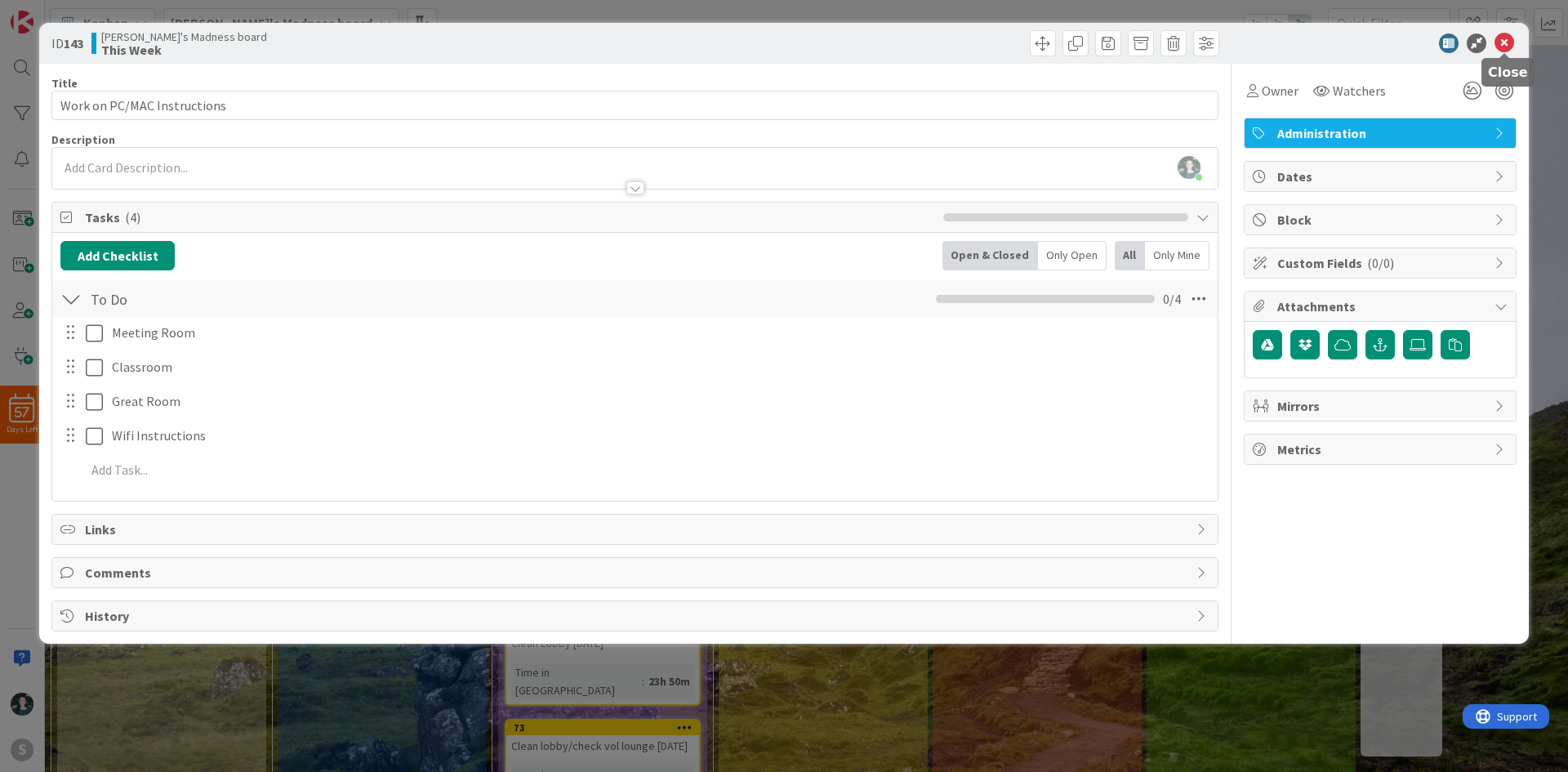
click at [1507, 36] on icon at bounding box center [1504, 42] width 19 height 19
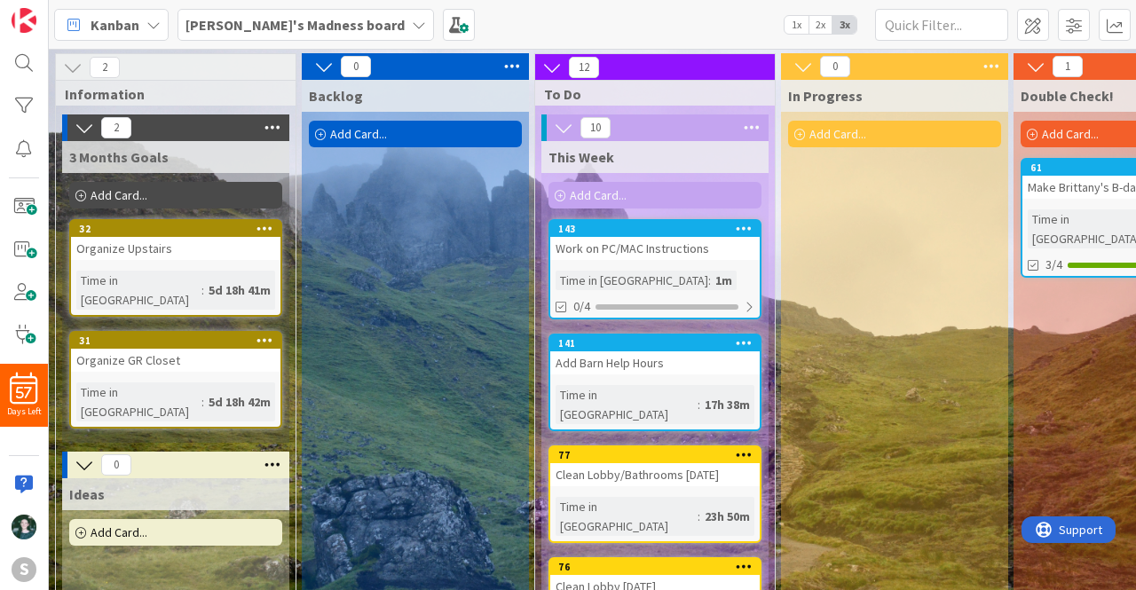
click at [302, 33] on b "[PERSON_NAME]'s Madness board" at bounding box center [294, 25] width 219 height 18
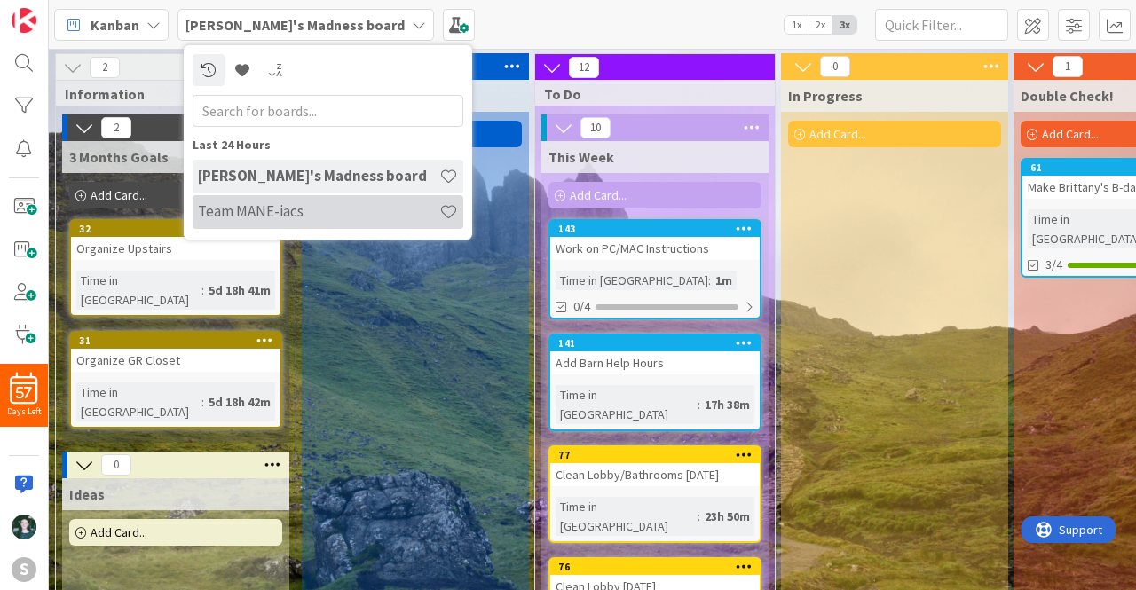
click at [303, 208] on h4 "Team MANE-iacs" at bounding box center [318, 211] width 241 height 18
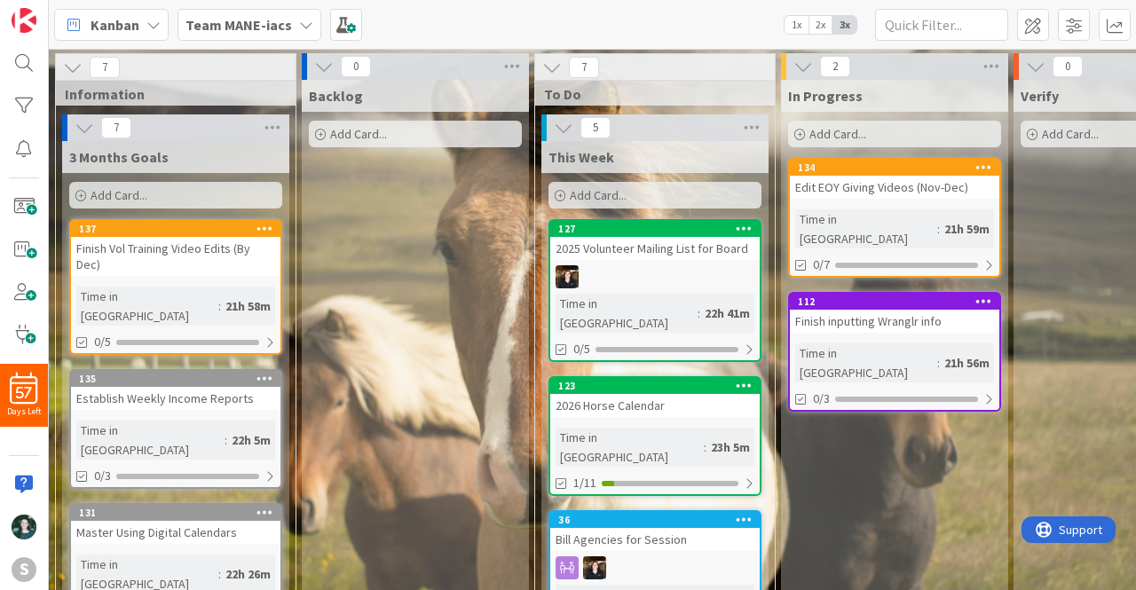
click at [799, 20] on span "1x" at bounding box center [796, 25] width 24 height 18
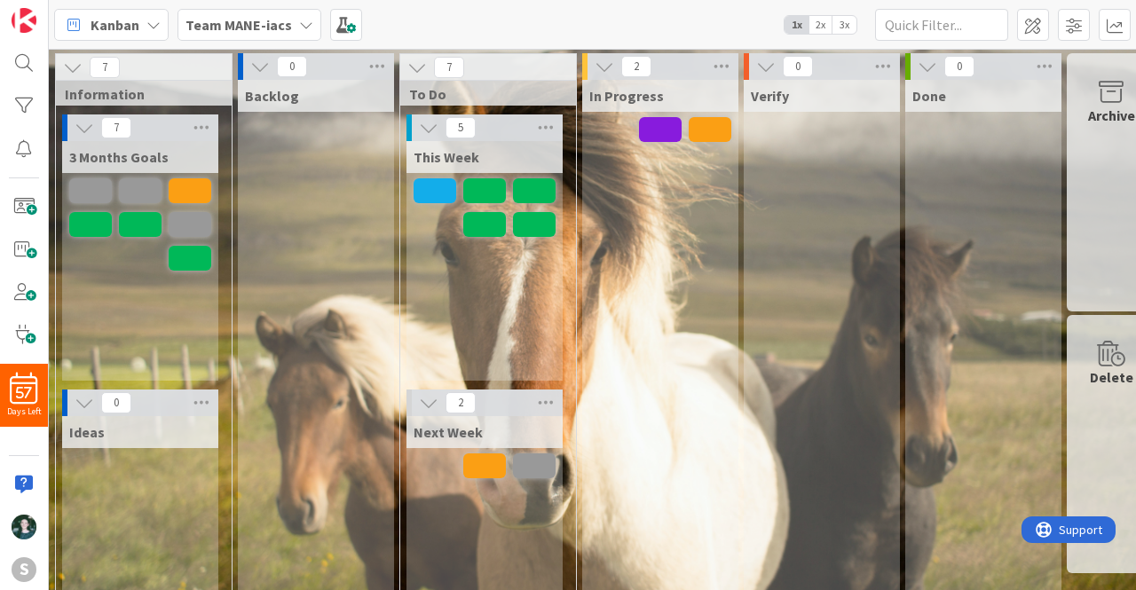
click at [827, 17] on span "2x" at bounding box center [820, 25] width 24 height 18
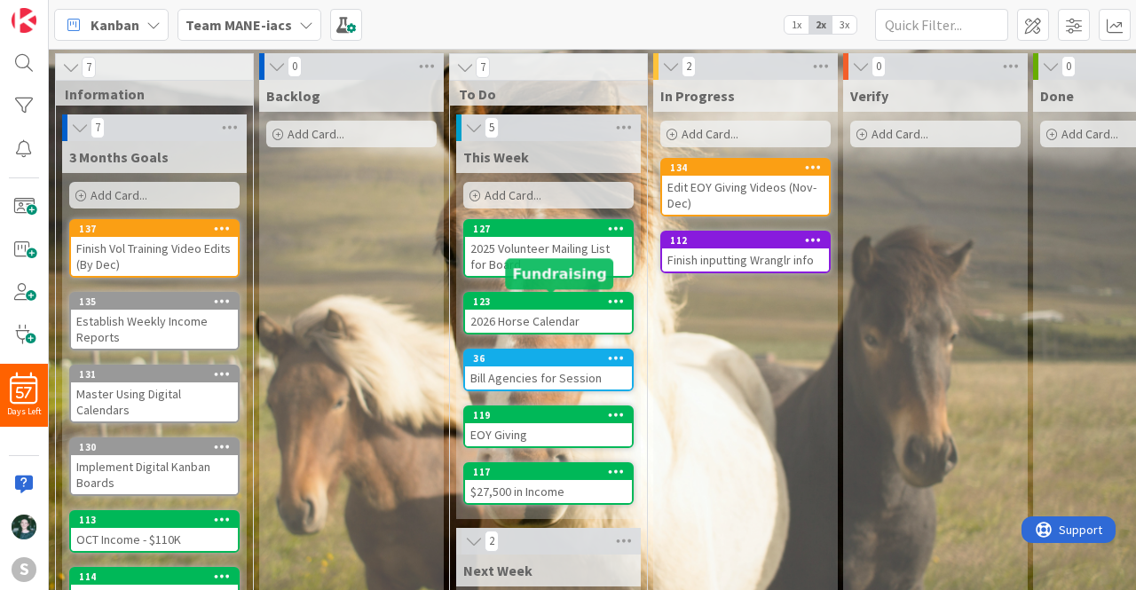
click at [531, 305] on div "123" at bounding box center [552, 301] width 159 height 12
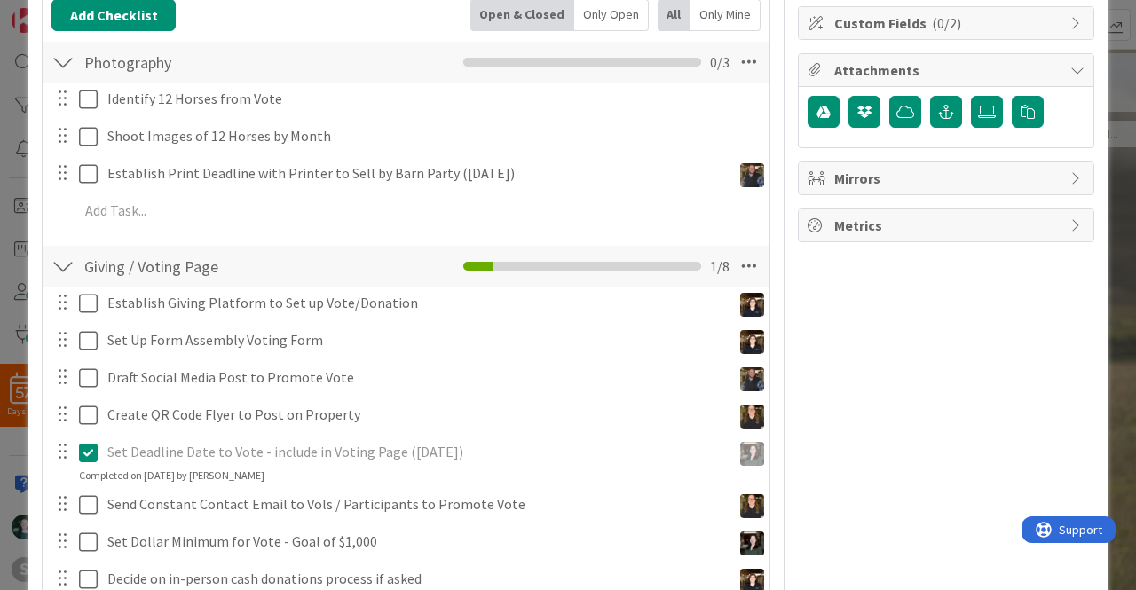
scroll to position [32, 0]
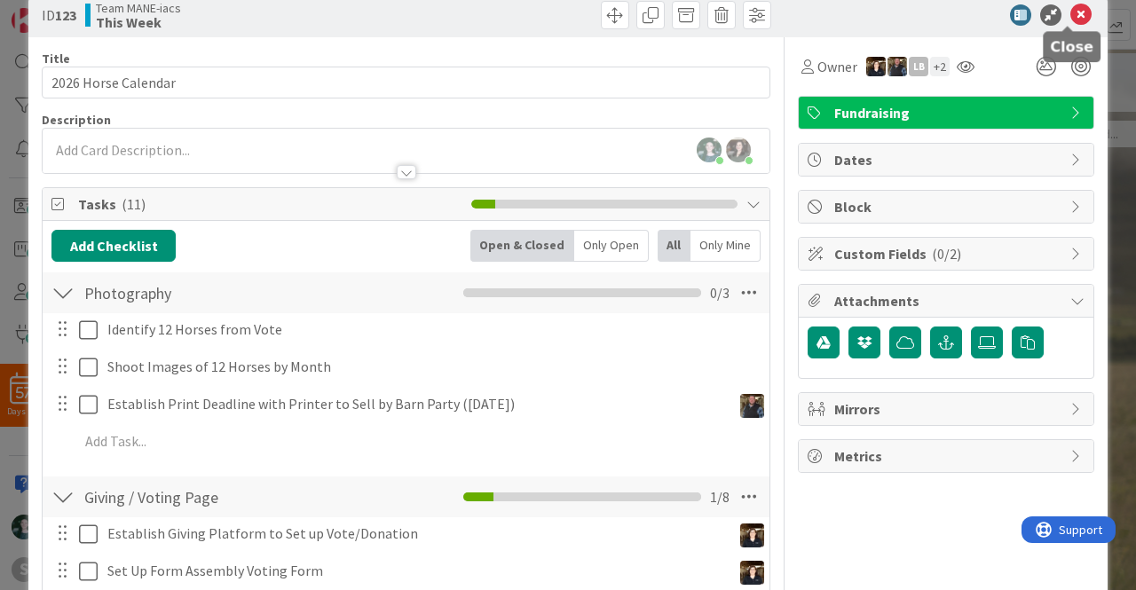
click at [1076, 12] on icon at bounding box center [1080, 14] width 21 height 21
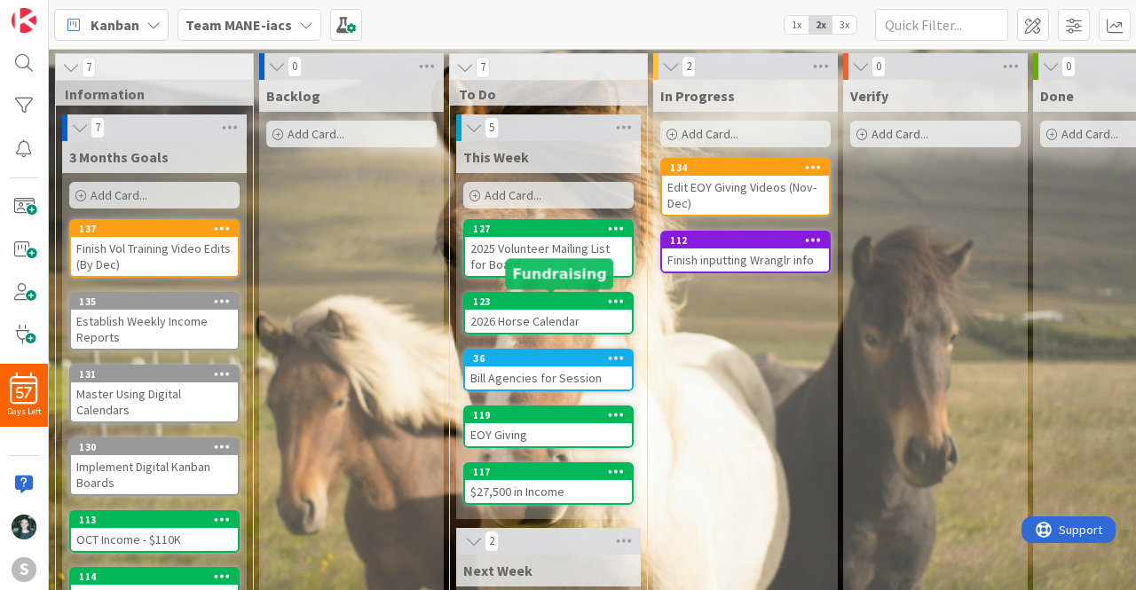
click at [525, 306] on div "123" at bounding box center [552, 301] width 159 height 12
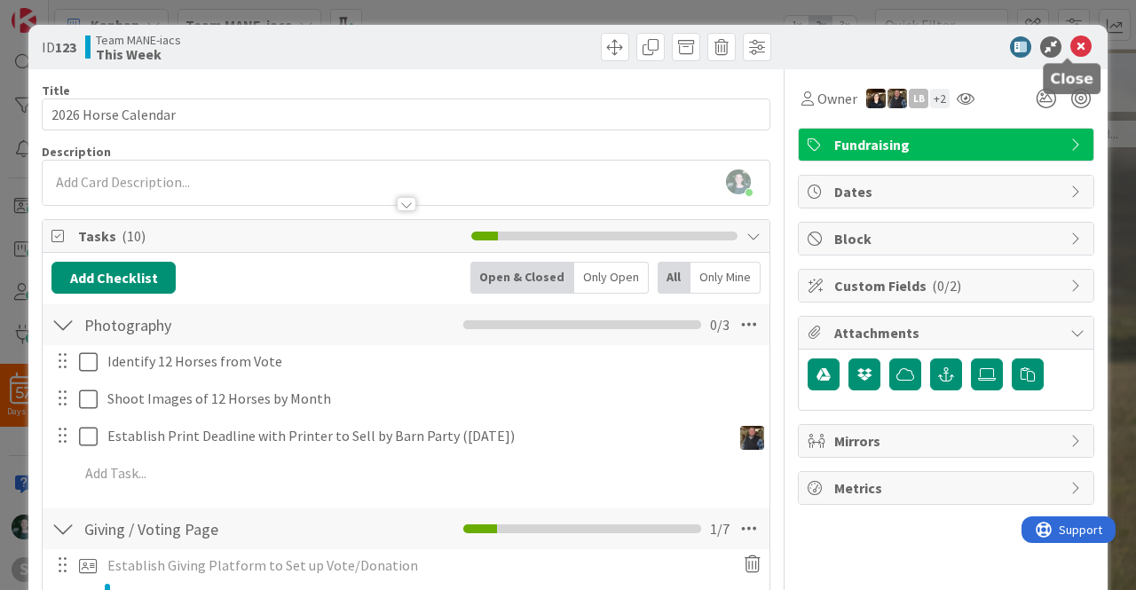
click at [1070, 41] on icon at bounding box center [1080, 46] width 21 height 21
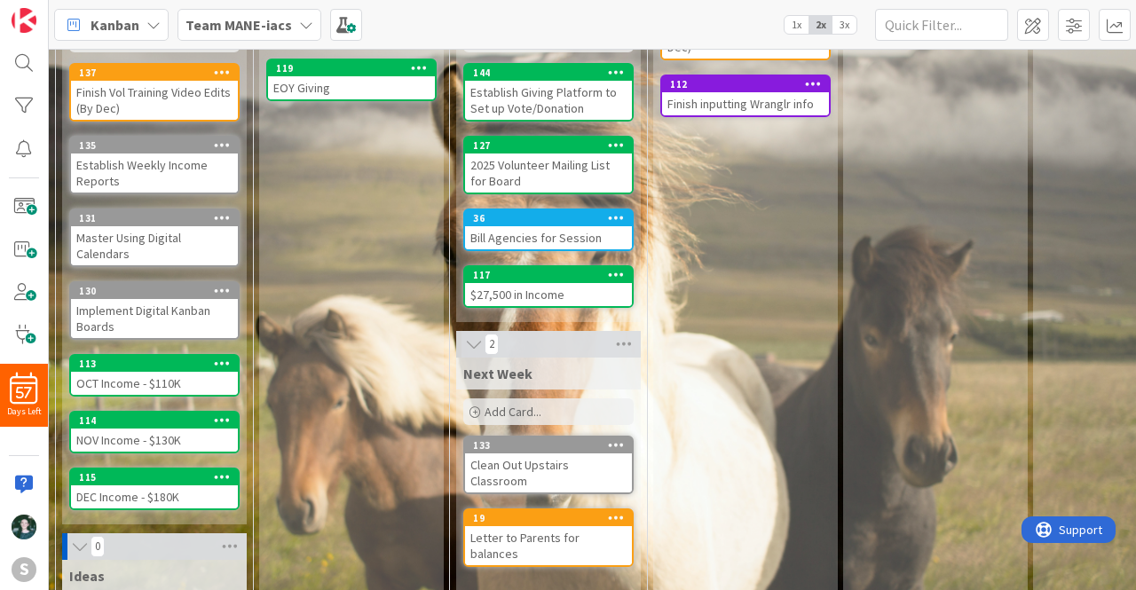
scroll to position [4, 0]
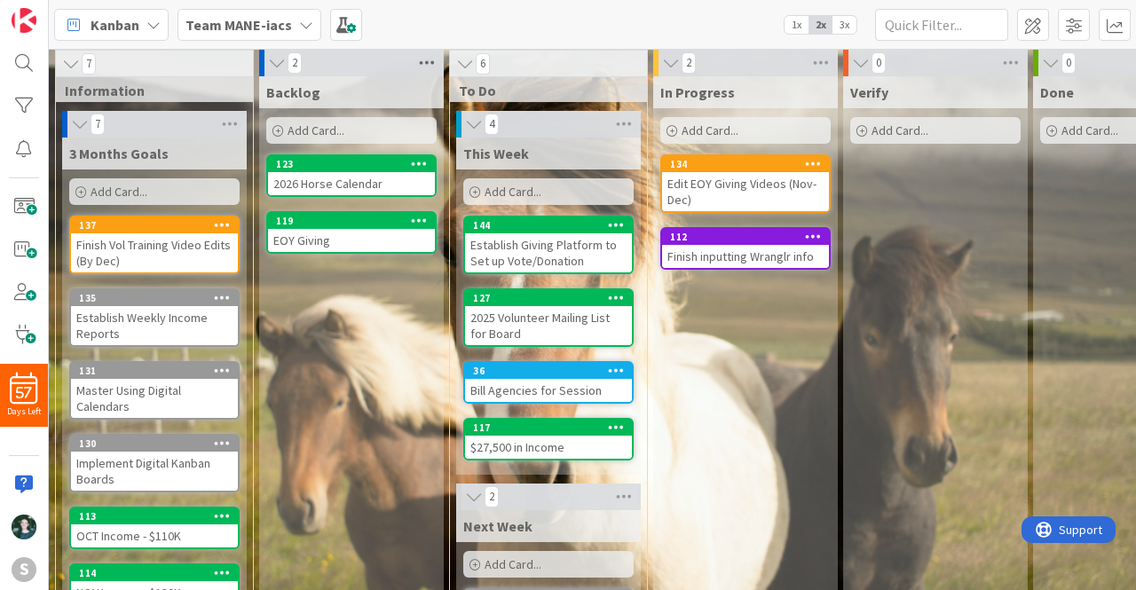
click at [426, 61] on icon at bounding box center [426, 63] width 23 height 27
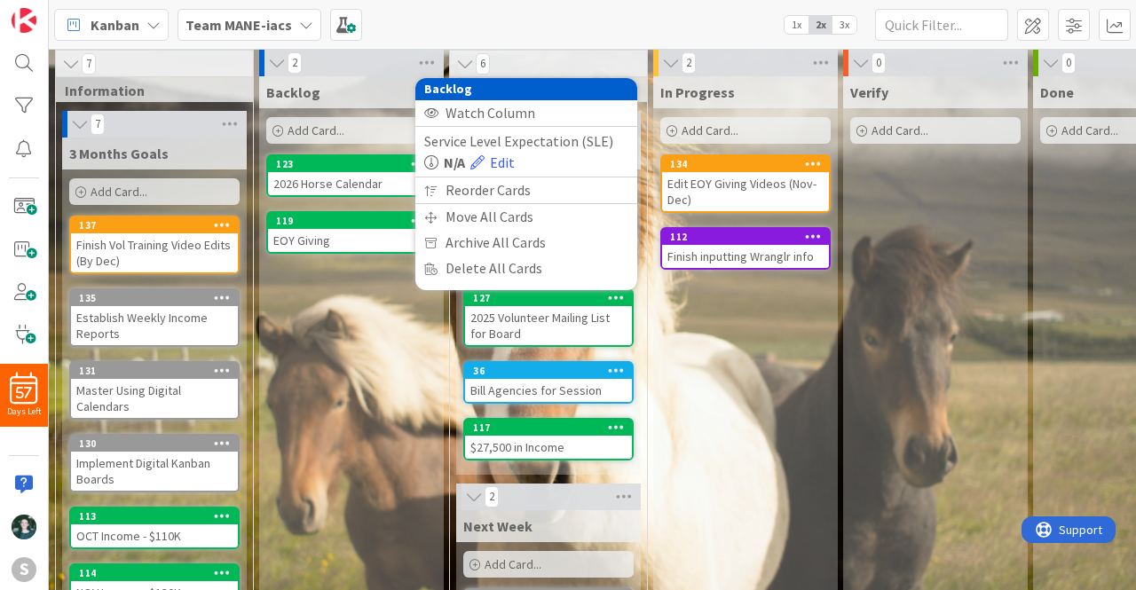
click at [540, 16] on div "Kanban Team MANE-iacs 1x 2x 3x" at bounding box center [592, 24] width 1087 height 49
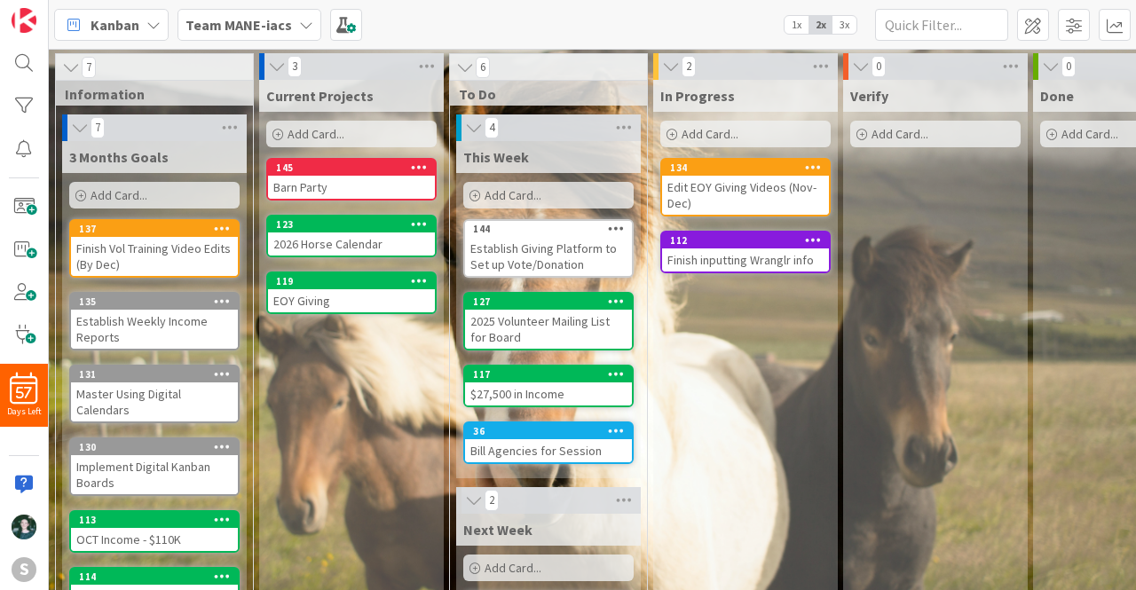
click at [291, 24] on div "Team MANE-iacs" at bounding box center [249, 25] width 144 height 32
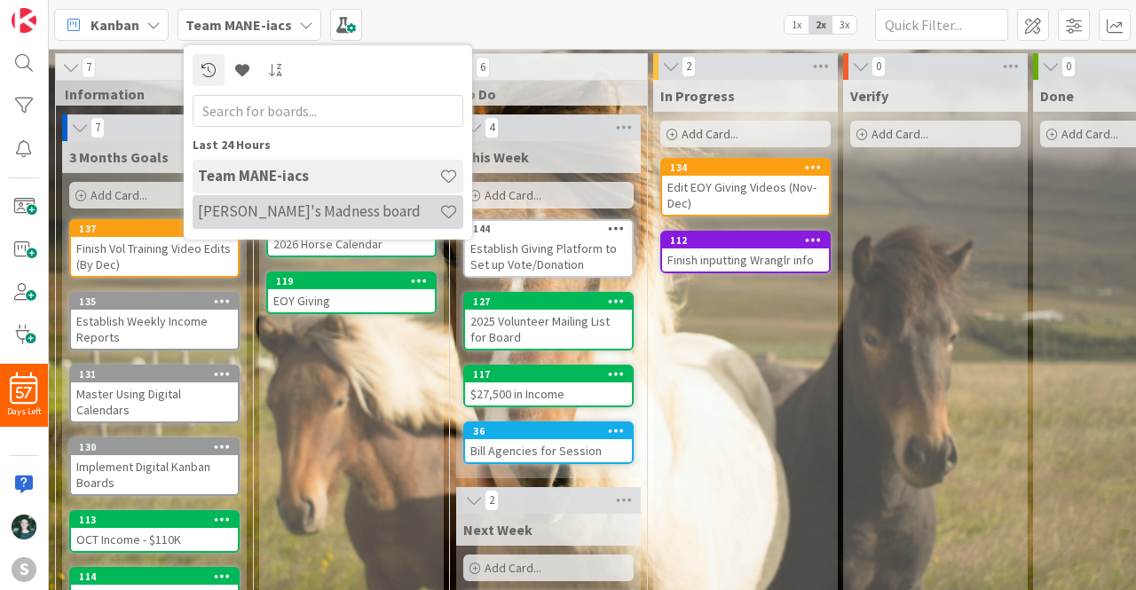
click at [302, 206] on h4 "[PERSON_NAME]'s Madness board" at bounding box center [318, 211] width 241 height 18
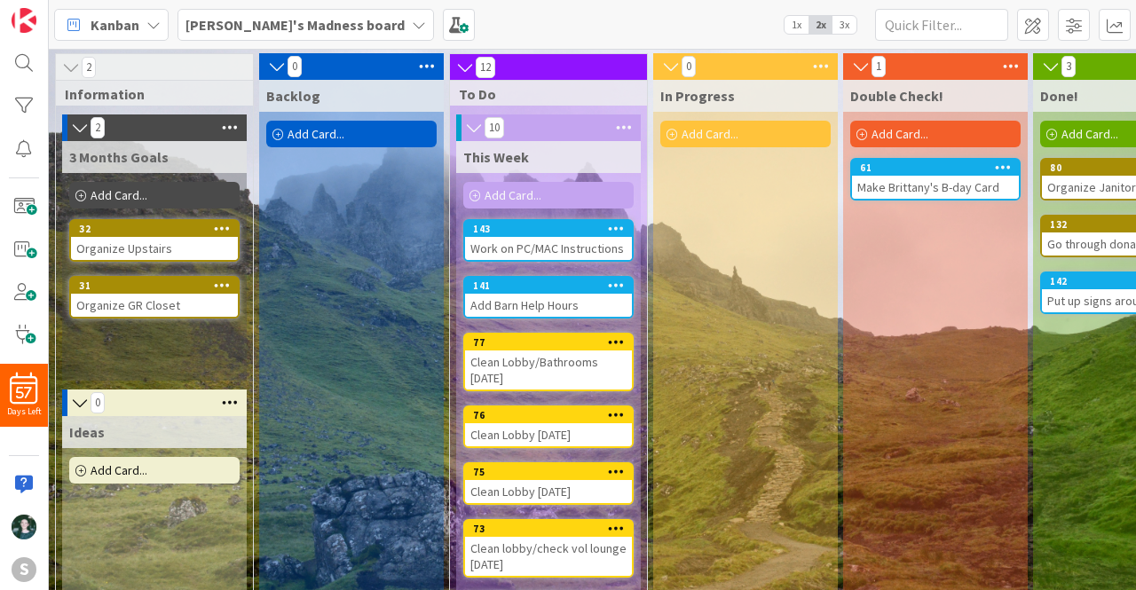
click at [273, 29] on b "[PERSON_NAME]'s Madness board" at bounding box center [294, 25] width 219 height 18
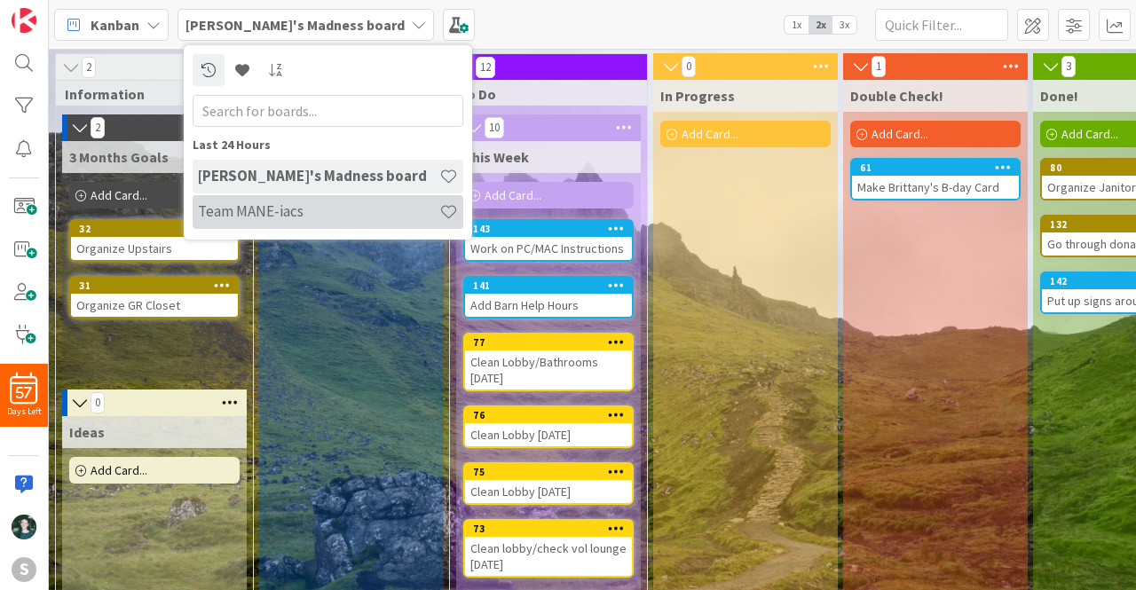
click at [305, 210] on h4 "Team MANE-iacs" at bounding box center [318, 211] width 241 height 18
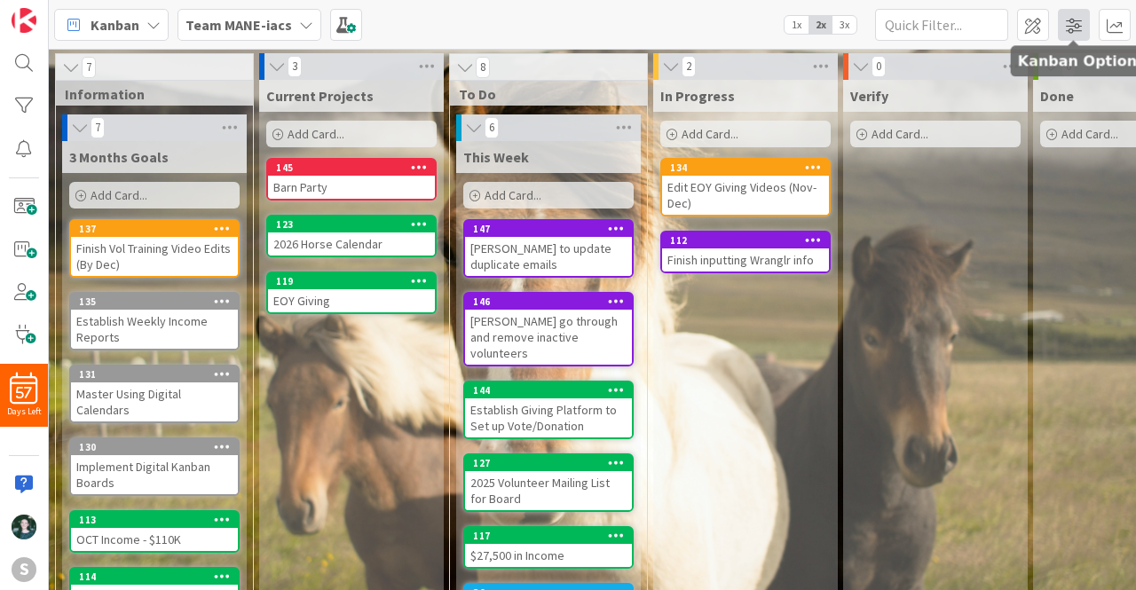
click at [1074, 28] on span at bounding box center [1073, 25] width 32 height 32
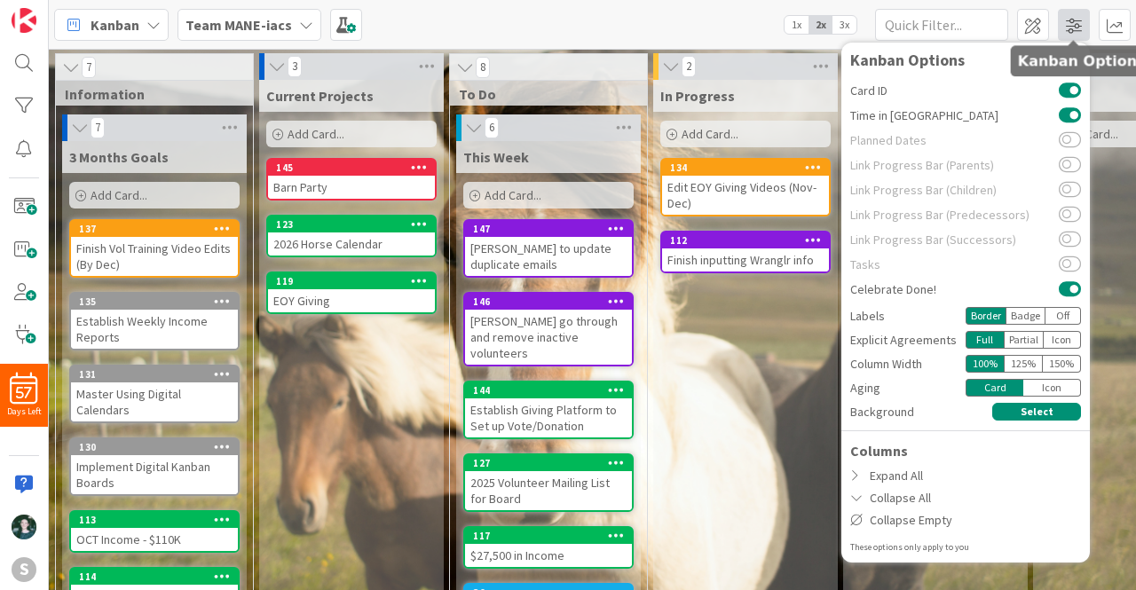
click at [1074, 28] on span at bounding box center [1073, 25] width 32 height 32
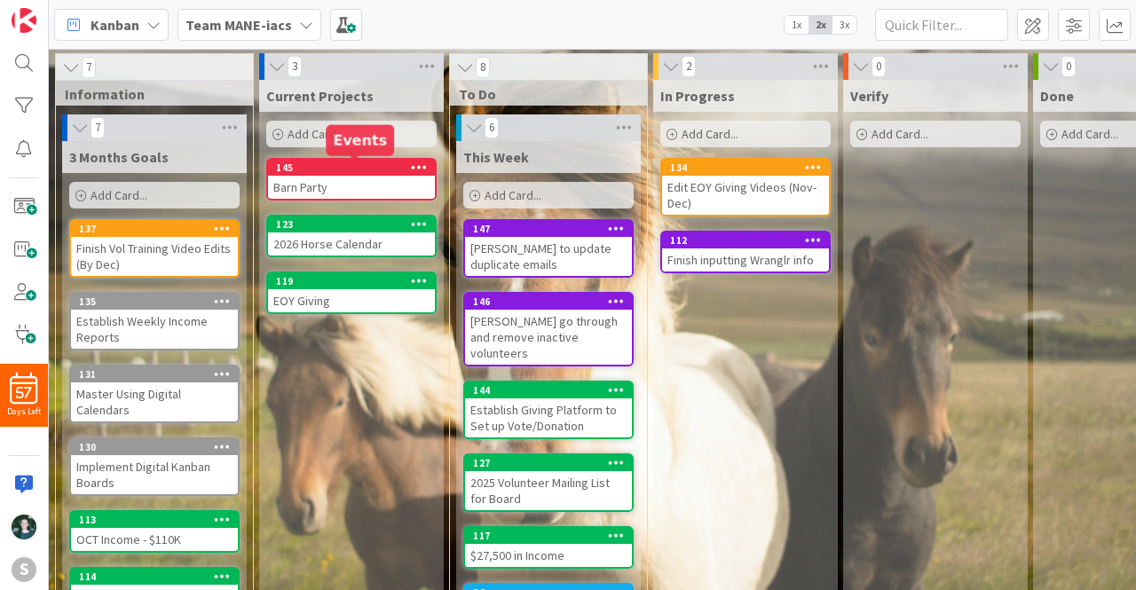
click at [381, 169] on div "145" at bounding box center [355, 167] width 159 height 12
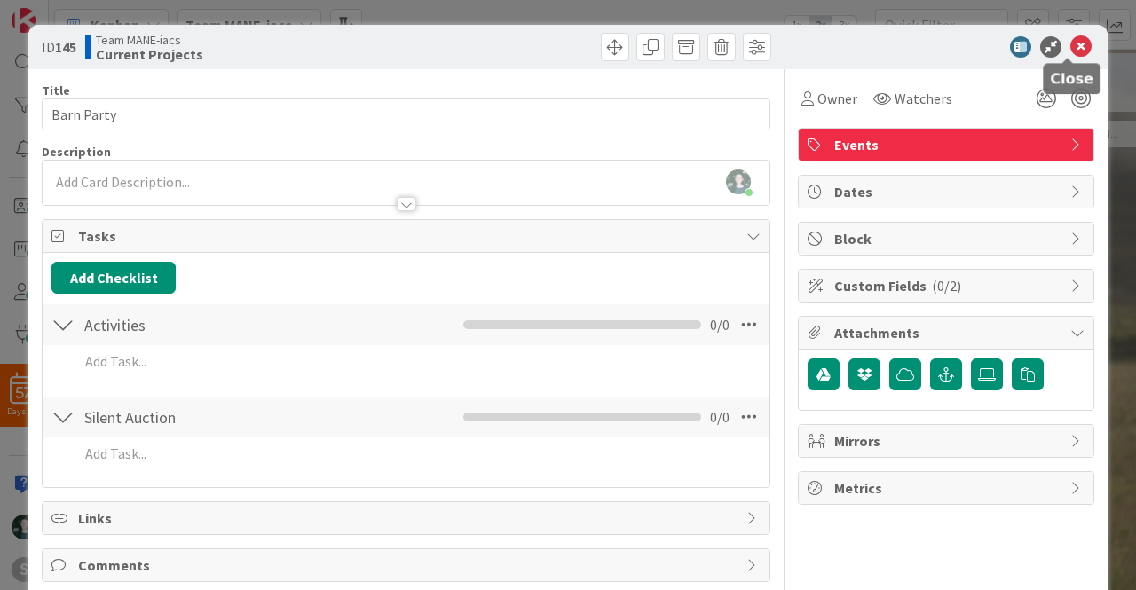
click at [1070, 52] on icon at bounding box center [1080, 46] width 21 height 21
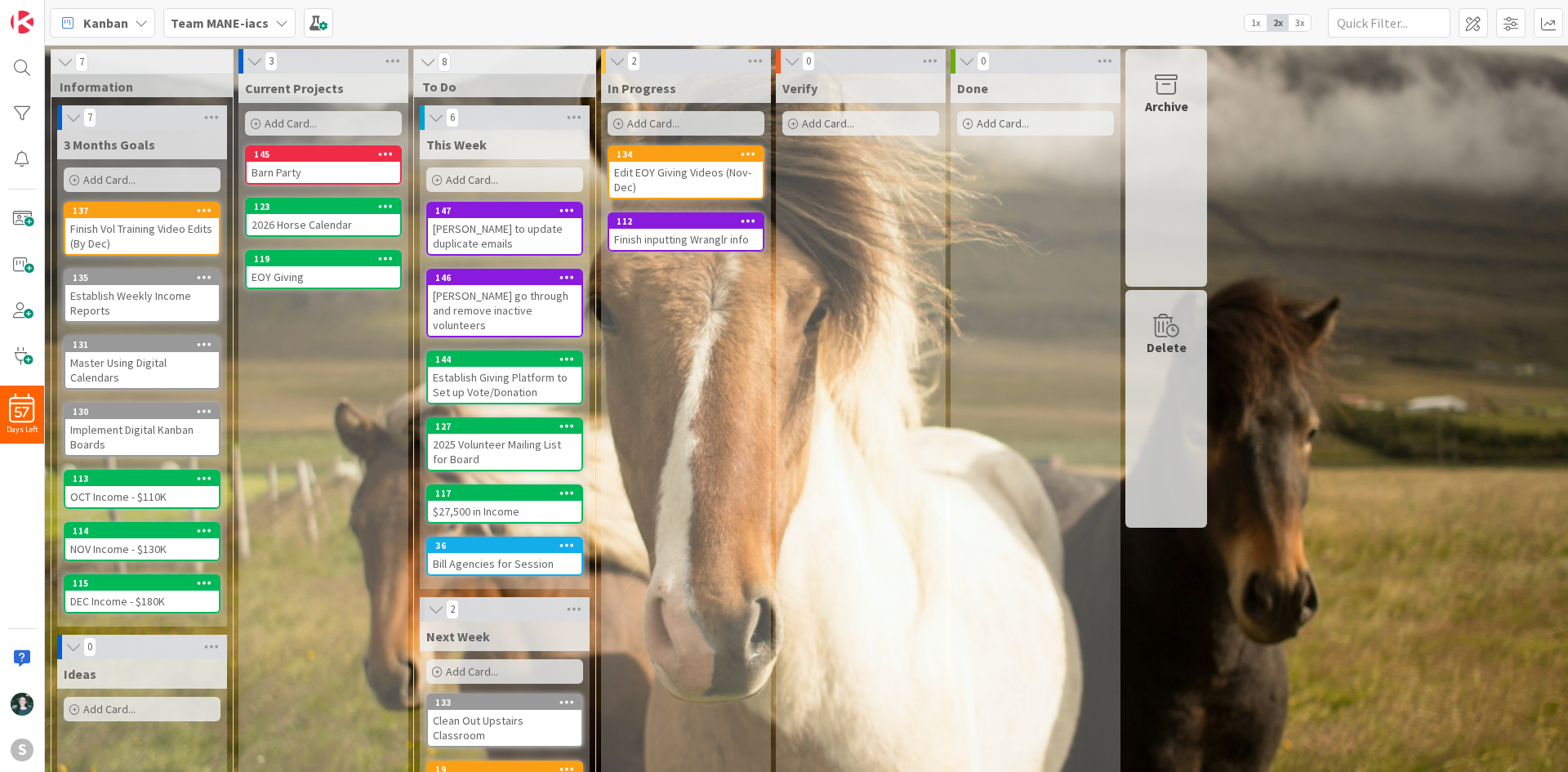
click at [1045, 24] on span "3x" at bounding box center [1300, 23] width 22 height 17
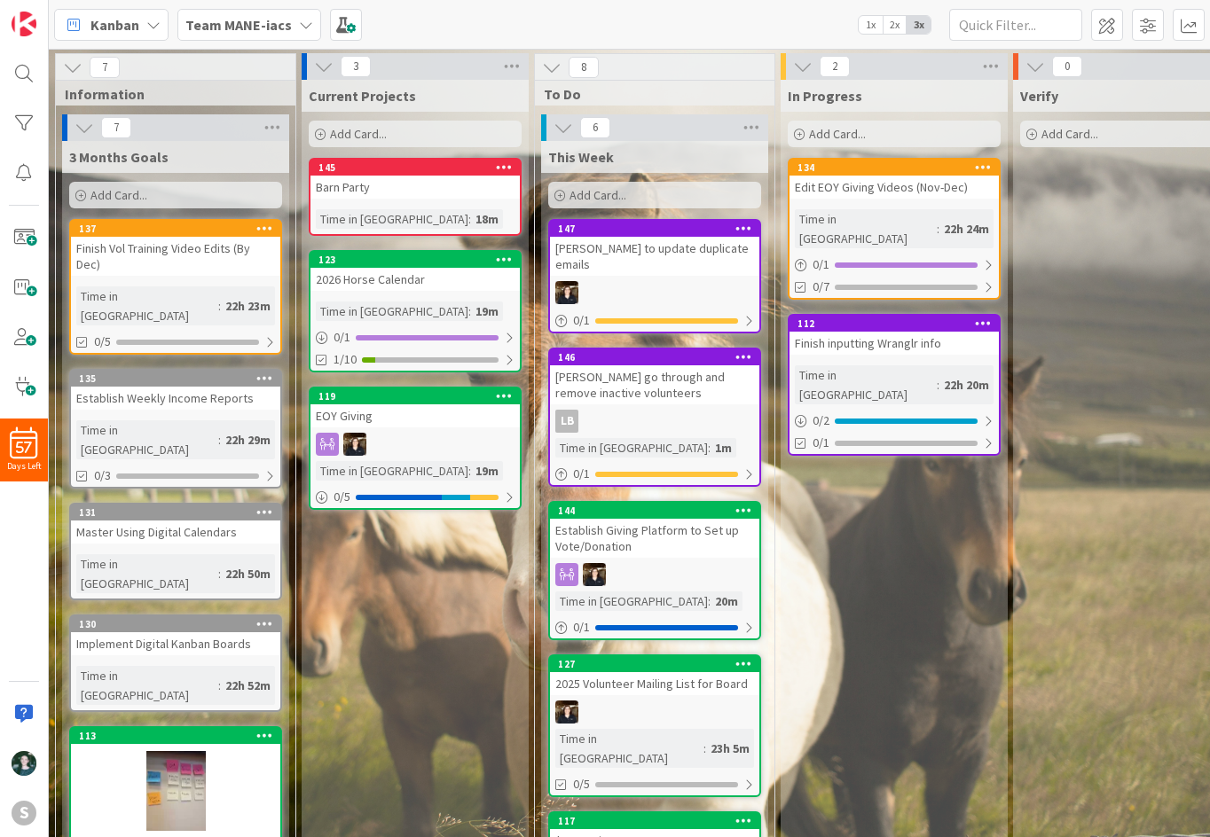
click at [289, 33] on div "Team MANE-iacs" at bounding box center [249, 25] width 144 height 32
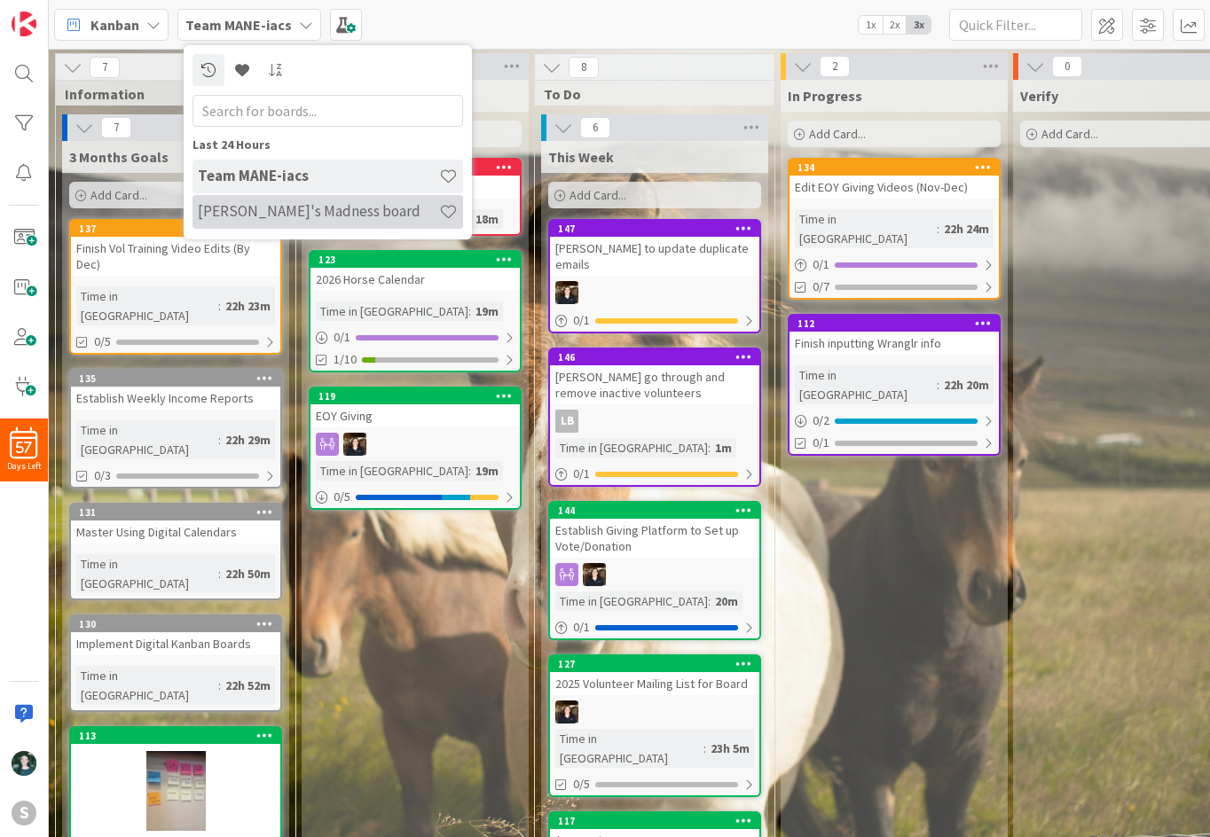
click at [280, 207] on h4 "[PERSON_NAME]'s Madness board" at bounding box center [318, 211] width 241 height 18
